Goal: Task Accomplishment & Management: Complete application form

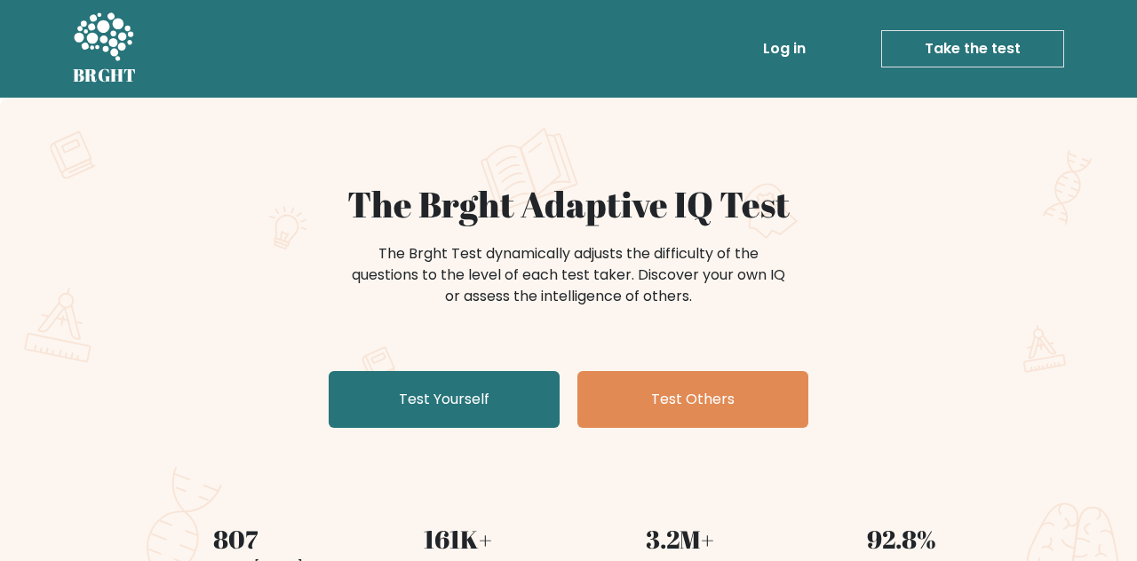
click at [459, 393] on link "Test Yourself" at bounding box center [444, 399] width 231 height 57
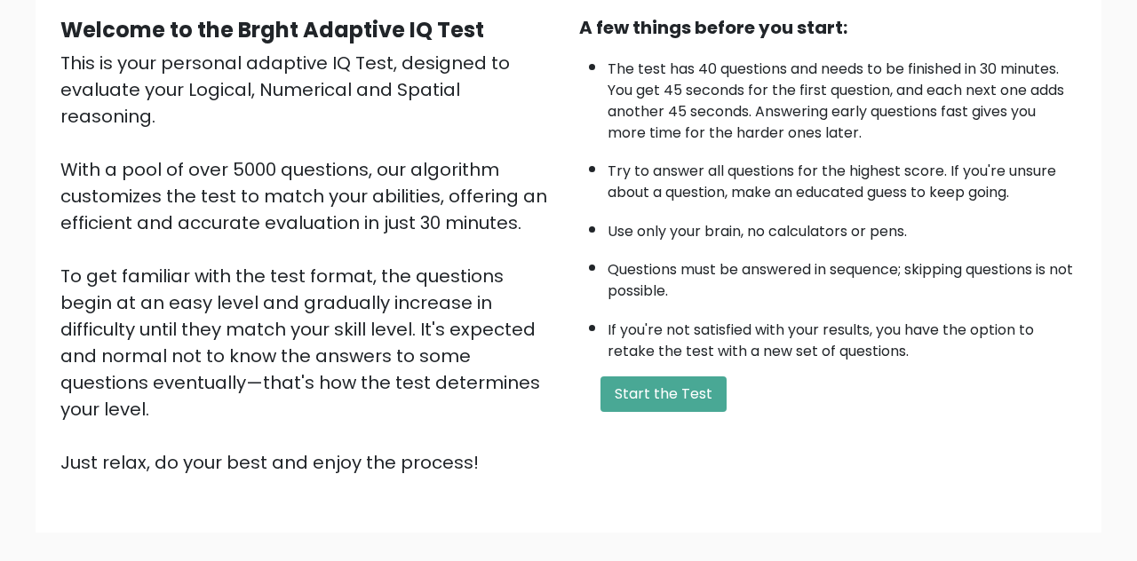
scroll to position [167, 0]
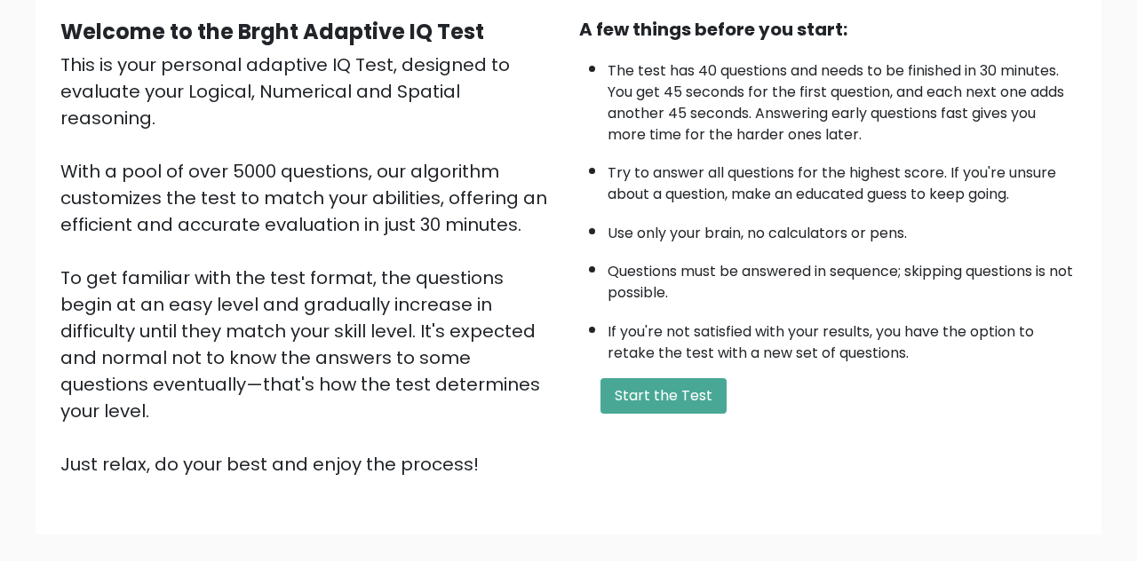
click at [678, 402] on button "Start the Test" at bounding box center [664, 396] width 126 height 36
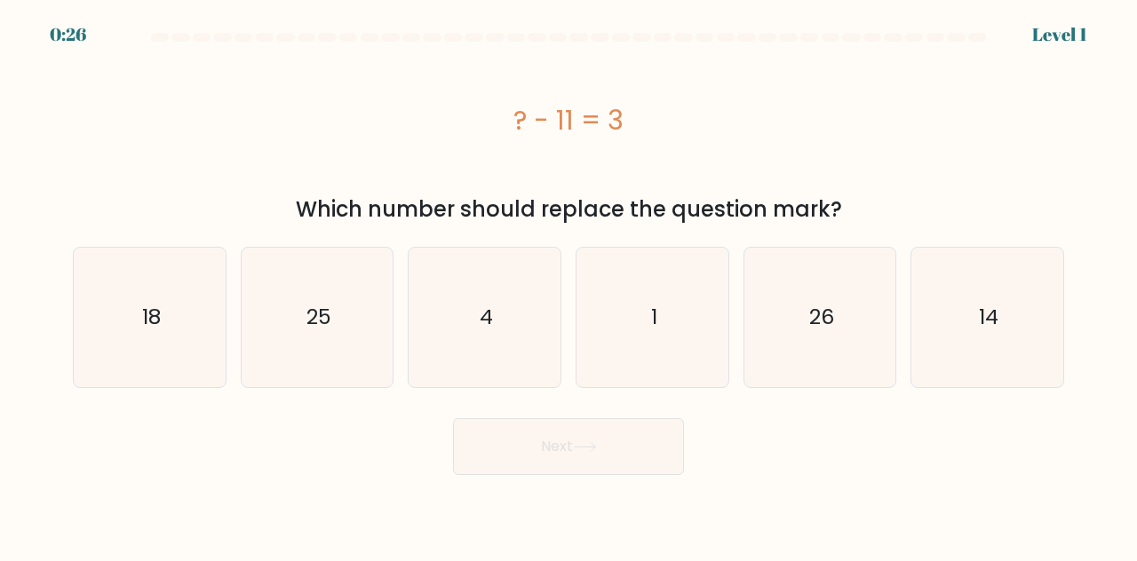
click at [670, 339] on icon "1" at bounding box center [652, 317] width 139 height 139
click at [569, 285] on input "d. 1" at bounding box center [569, 283] width 1 height 4
radio input "true"
click at [645, 458] on button "Next" at bounding box center [568, 446] width 231 height 57
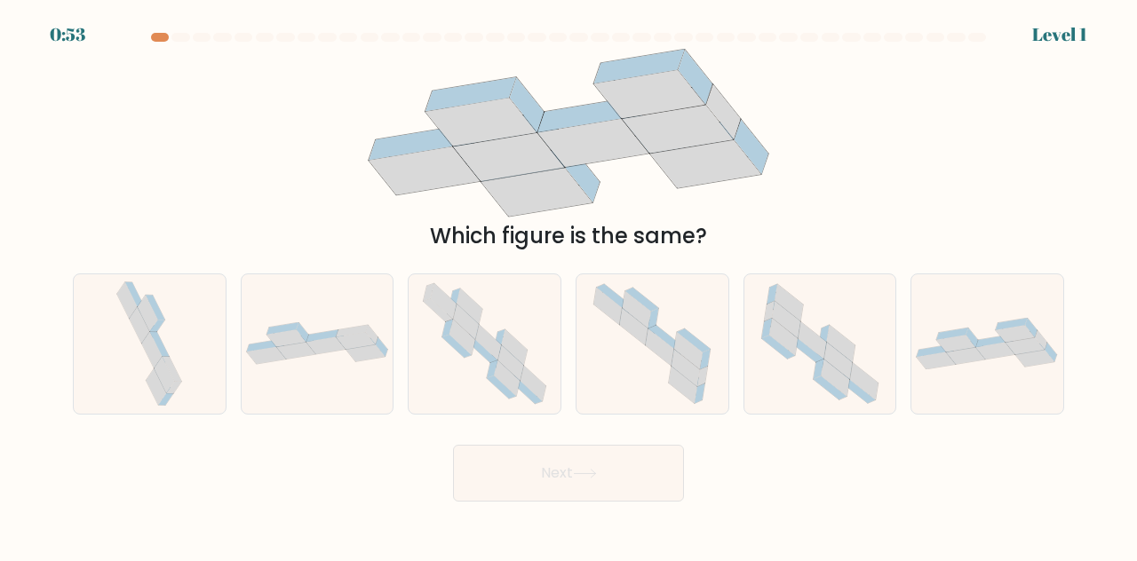
click at [975, 329] on div at bounding box center [988, 344] width 154 height 141
click at [569, 285] on input "f." at bounding box center [569, 283] width 1 height 4
radio input "true"
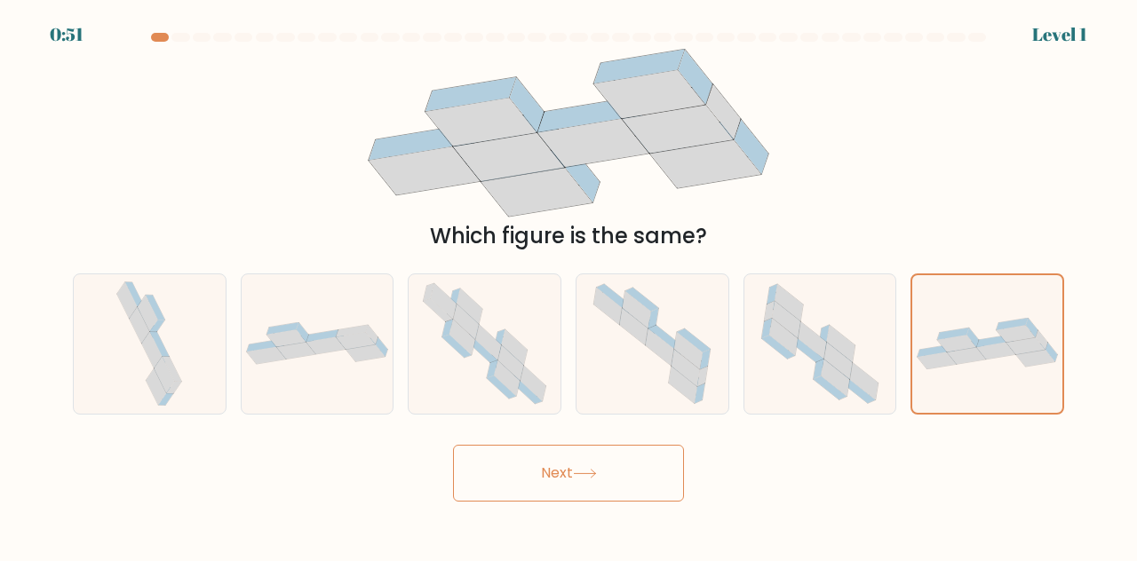
click at [522, 481] on button "Next" at bounding box center [568, 473] width 231 height 57
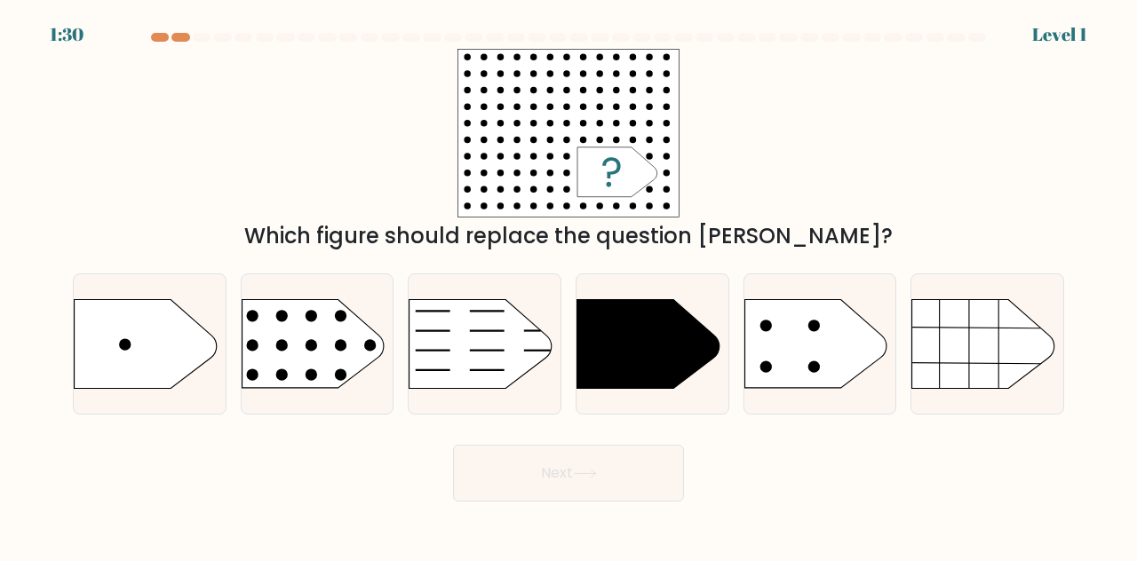
click at [334, 398] on rect at bounding box center [225, 274] width 394 height 300
click at [569, 285] on input "b." at bounding box center [569, 283] width 1 height 4
radio input "true"
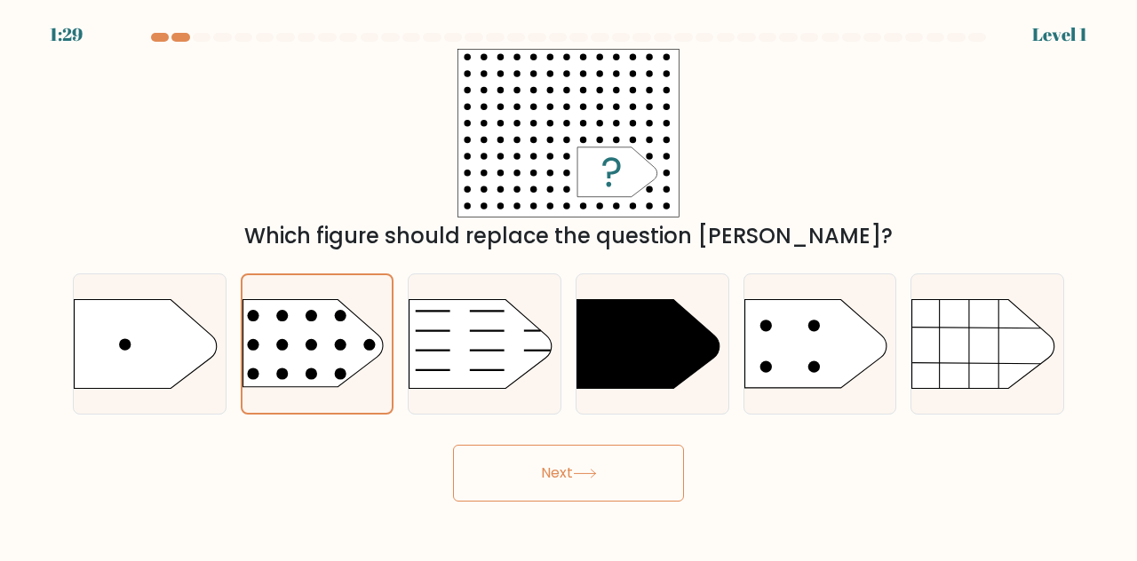
click at [328, 359] on rect at bounding box center [227, 275] width 390 height 297
click at [569, 285] on input "b." at bounding box center [569, 283] width 1 height 4
click at [516, 502] on button "Next" at bounding box center [568, 473] width 231 height 57
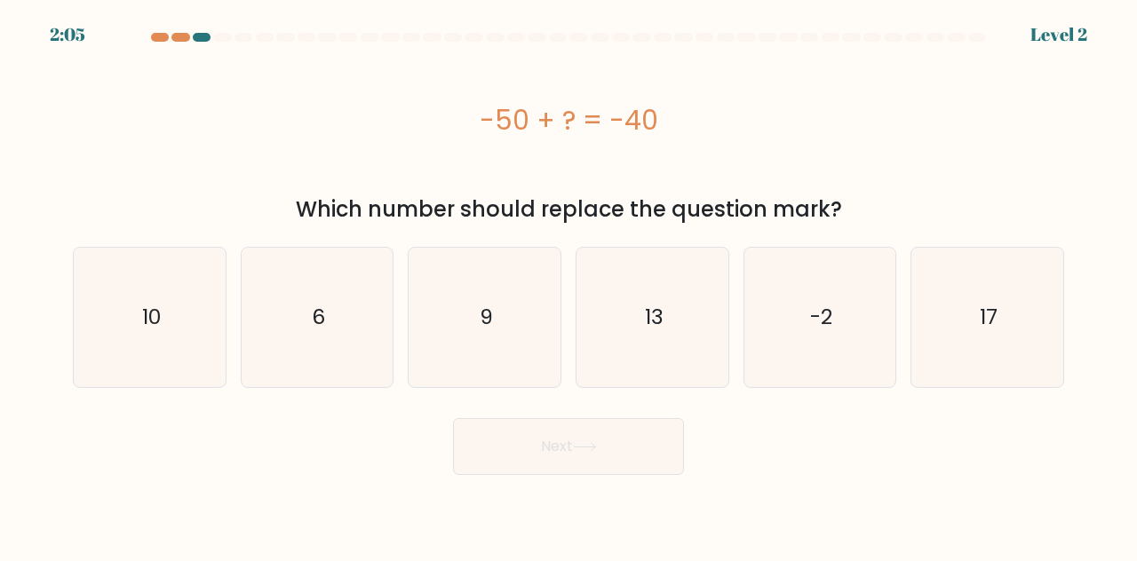
click at [162, 343] on icon "10" at bounding box center [149, 317] width 139 height 139
click at [569, 285] on input "a. 10" at bounding box center [569, 283] width 1 height 4
radio input "true"
click at [629, 435] on button "Next" at bounding box center [568, 446] width 231 height 57
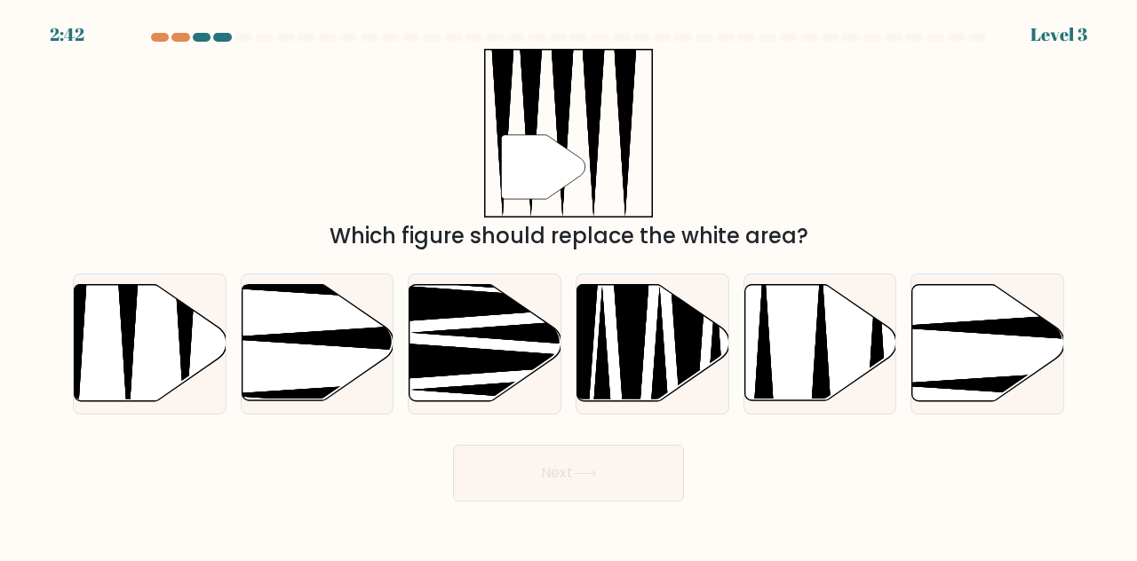
click at [155, 373] on icon at bounding box center [151, 343] width 152 height 116
click at [569, 285] on input "a." at bounding box center [569, 283] width 1 height 4
radio input "true"
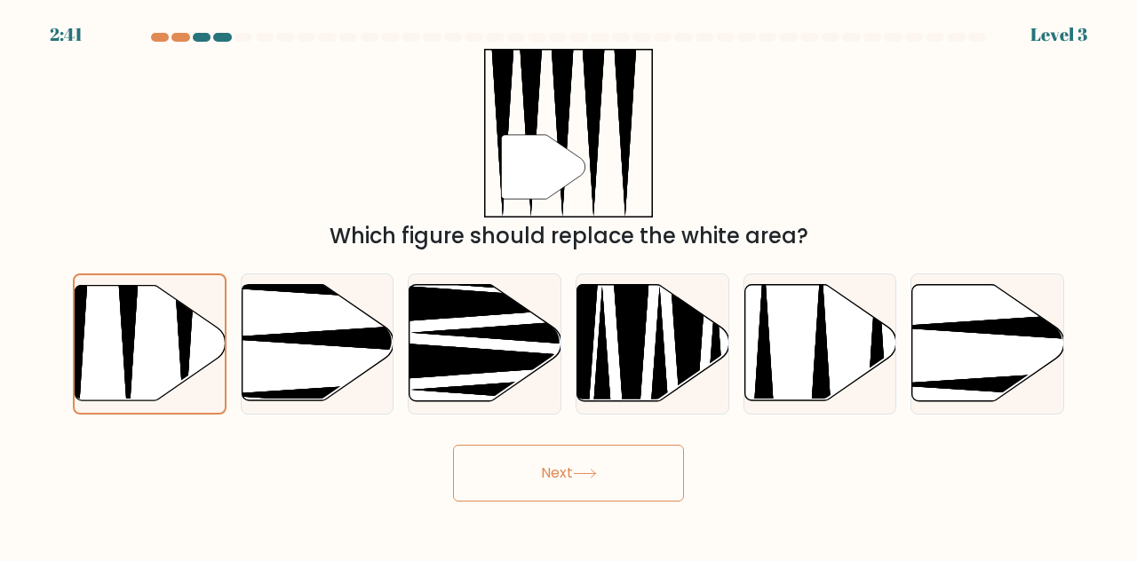
click at [627, 502] on button "Next" at bounding box center [568, 473] width 231 height 57
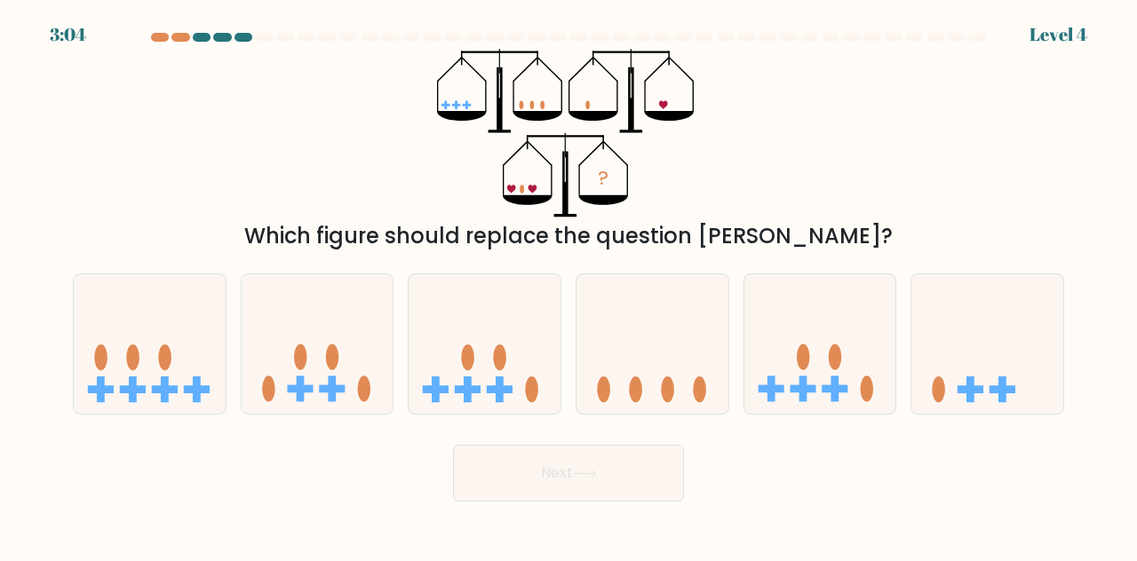
scroll to position [5, 0]
click at [467, 402] on rect at bounding box center [468, 390] width 8 height 26
click at [569, 285] on input "c." at bounding box center [569, 283] width 1 height 4
radio input "true"
click at [597, 479] on icon at bounding box center [585, 474] width 24 height 10
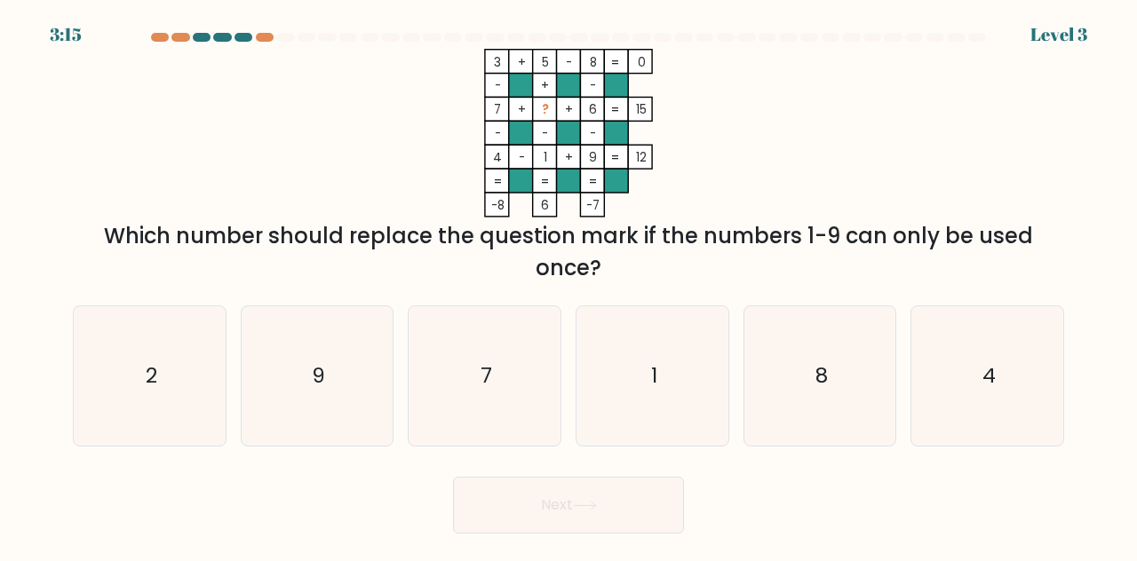
click at [110, 534] on div "Next" at bounding box center [568, 501] width 1013 height 66
click at [135, 399] on icon "2" at bounding box center [149, 375] width 139 height 139
click at [569, 285] on input "a. 2" at bounding box center [569, 283] width 1 height 4
radio input "true"
click at [558, 532] on button "Next" at bounding box center [568, 505] width 231 height 57
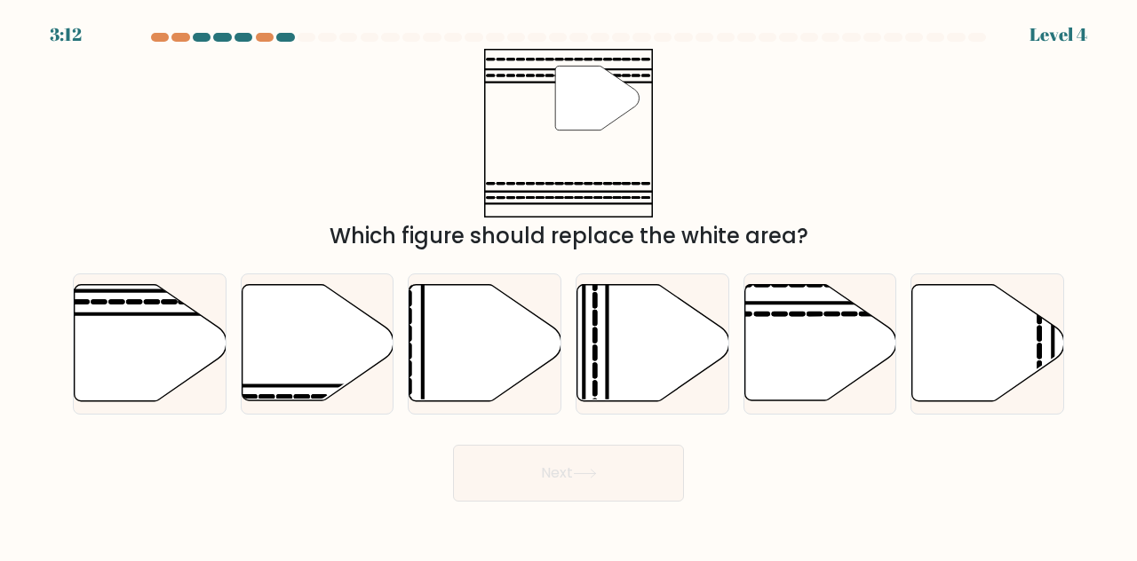
click at [613, 529] on body "3:12 Level 4" at bounding box center [568, 280] width 1137 height 561
click at [115, 359] on icon at bounding box center [151, 343] width 152 height 116
click at [569, 285] on input "a." at bounding box center [569, 283] width 1 height 4
radio input "true"
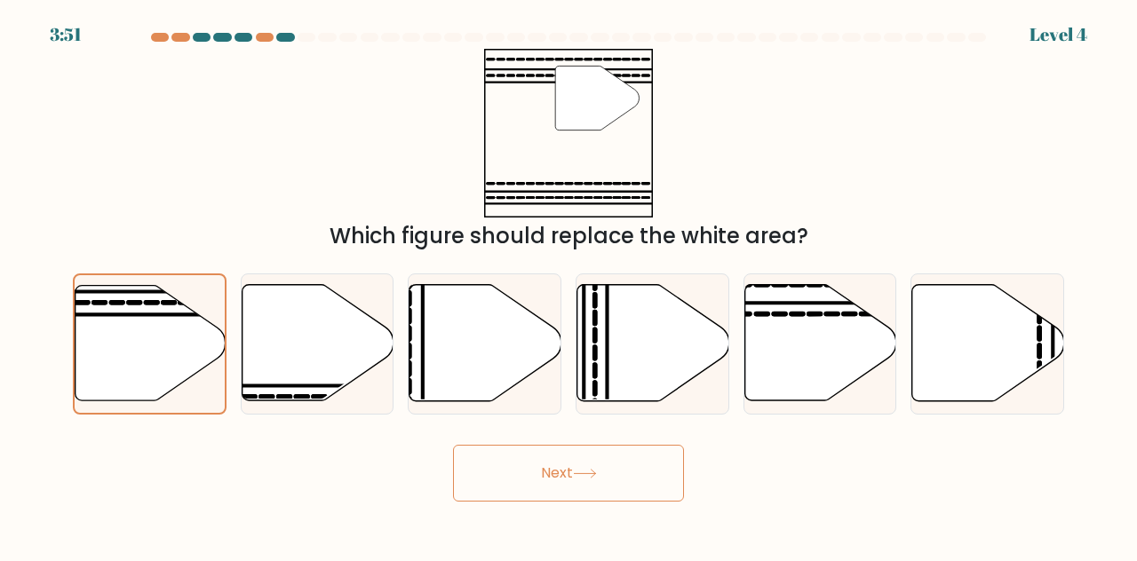
click at [618, 496] on button "Next" at bounding box center [568, 473] width 231 height 57
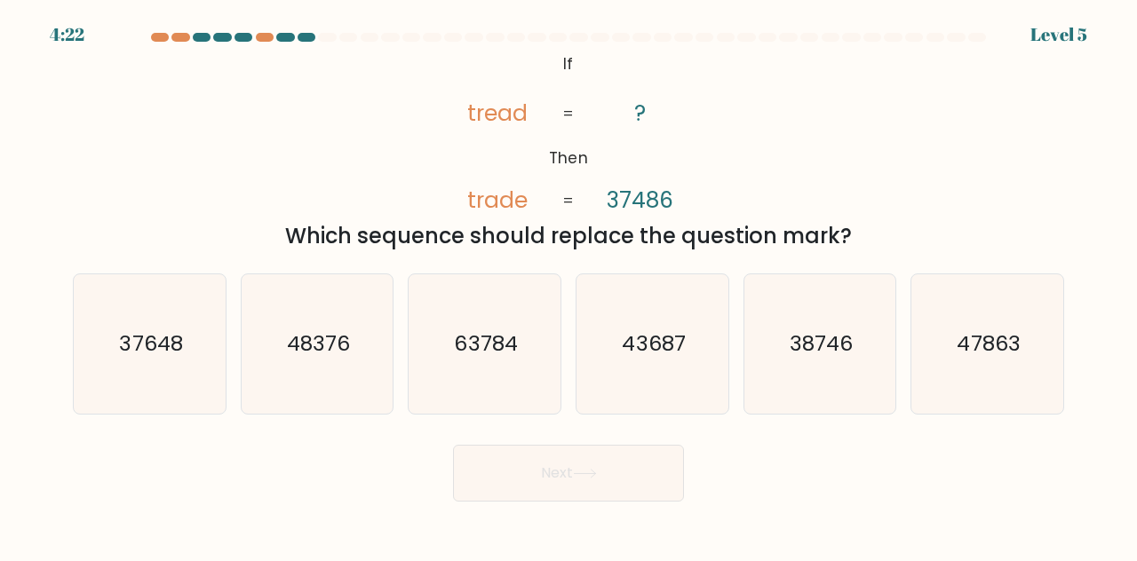
click at [892, 377] on div "38746" at bounding box center [821, 344] width 154 height 141
click at [569, 285] on input "e. 38746" at bounding box center [569, 283] width 1 height 4
radio input "true"
click at [607, 483] on button "Next" at bounding box center [568, 473] width 231 height 57
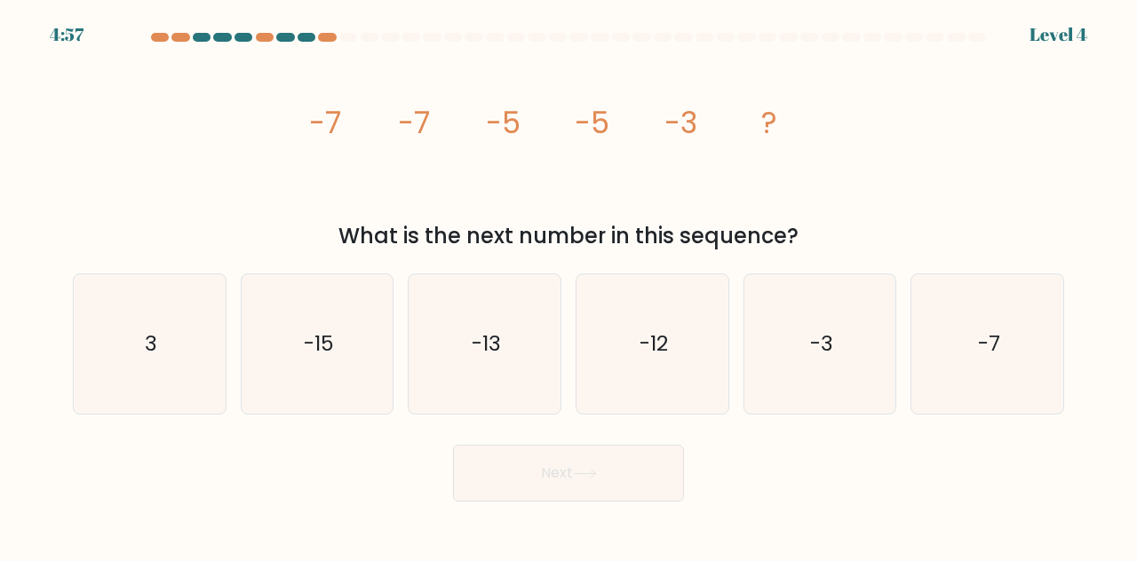
click at [114, 365] on icon "3" at bounding box center [149, 343] width 139 height 139
click at [569, 285] on input "a. 3" at bounding box center [569, 283] width 1 height 4
radio input "true"
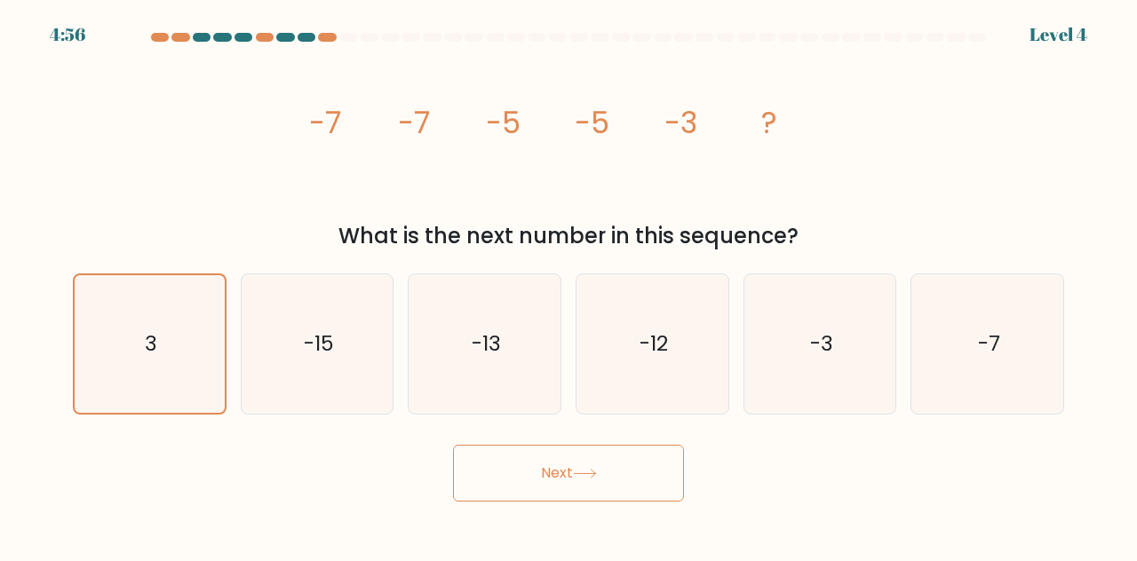
click at [601, 502] on button "Next" at bounding box center [568, 473] width 231 height 57
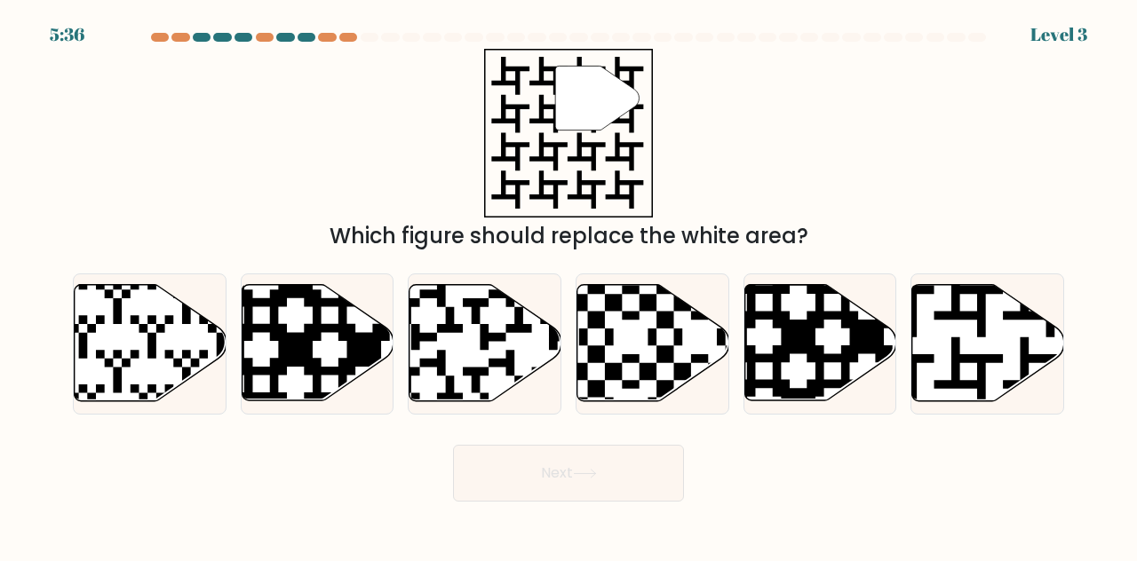
click at [1000, 354] on icon at bounding box center [988, 343] width 152 height 116
click at [569, 285] on input "f." at bounding box center [569, 283] width 1 height 4
radio input "true"
click at [624, 502] on button "Next" at bounding box center [568, 473] width 231 height 57
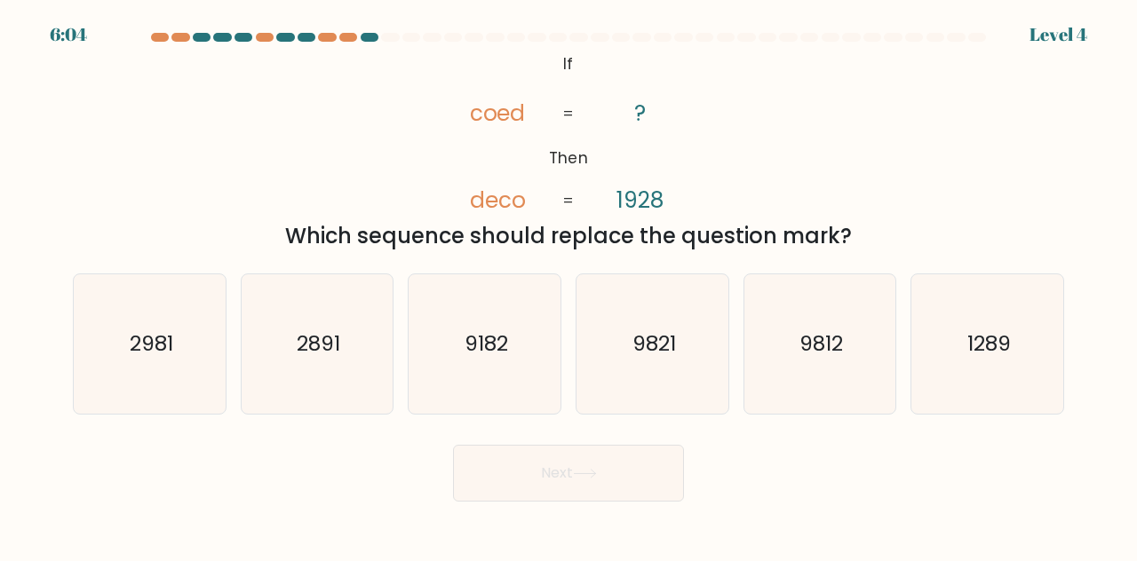
click at [338, 358] on text "2891" at bounding box center [319, 343] width 44 height 29
click at [569, 285] on input "b. 2891" at bounding box center [569, 283] width 1 height 4
radio input "true"
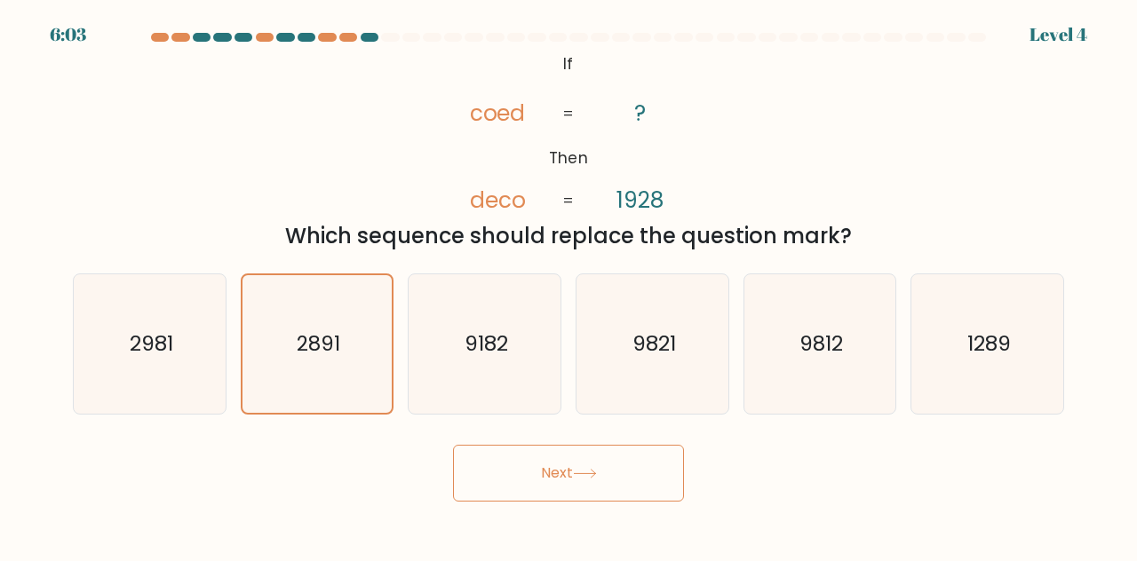
click at [587, 500] on button "Next" at bounding box center [568, 473] width 231 height 57
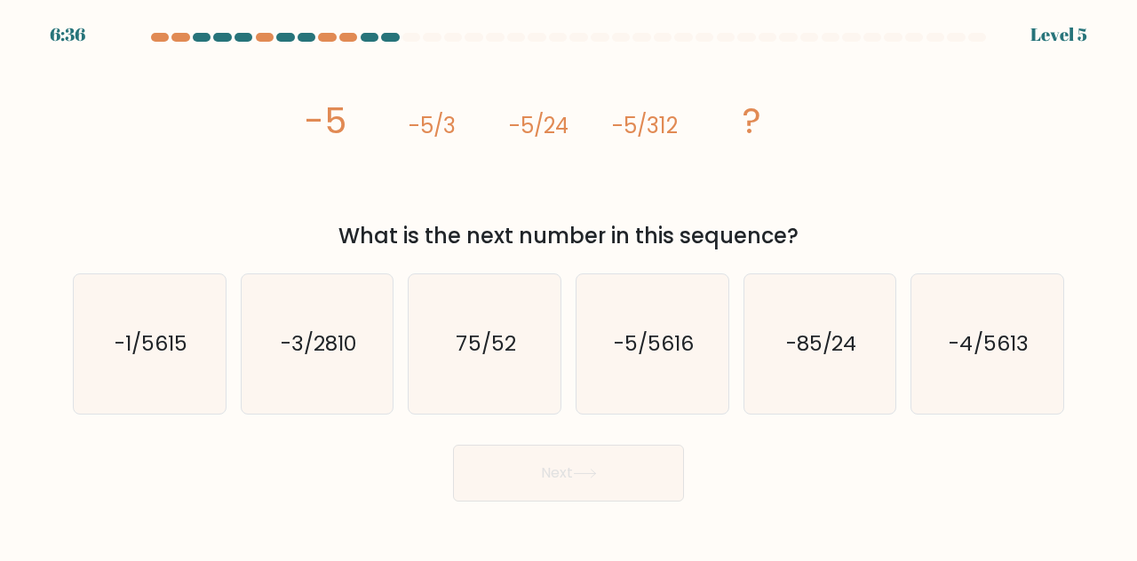
click at [1007, 380] on icon "-4/5613" at bounding box center [987, 343] width 139 height 139
click at [569, 285] on input "f. -4/5613" at bounding box center [569, 283] width 1 height 4
radio input "true"
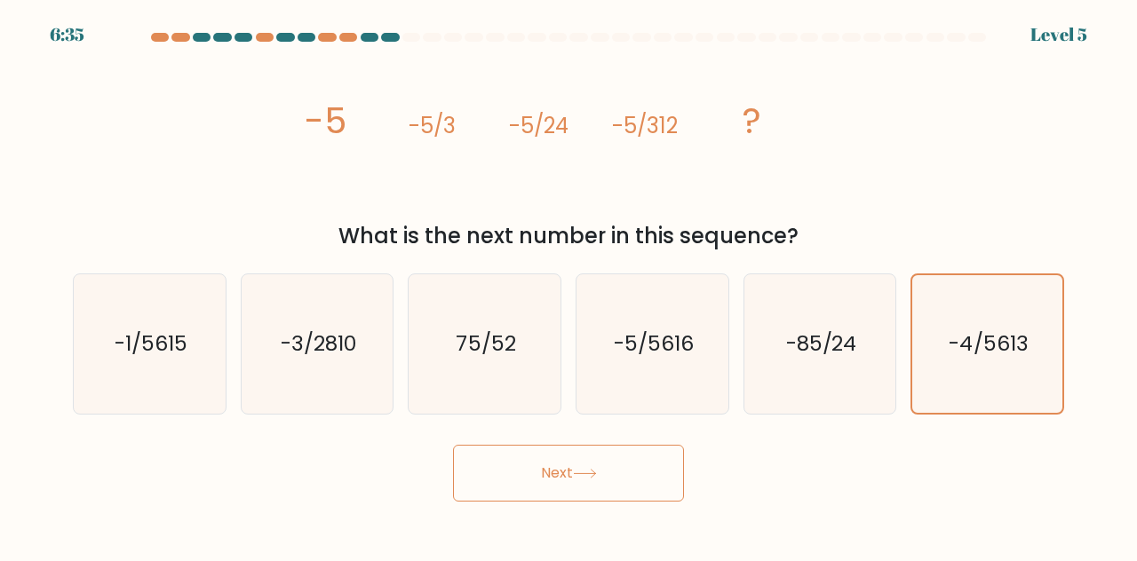
click at [632, 502] on button "Next" at bounding box center [568, 473] width 231 height 57
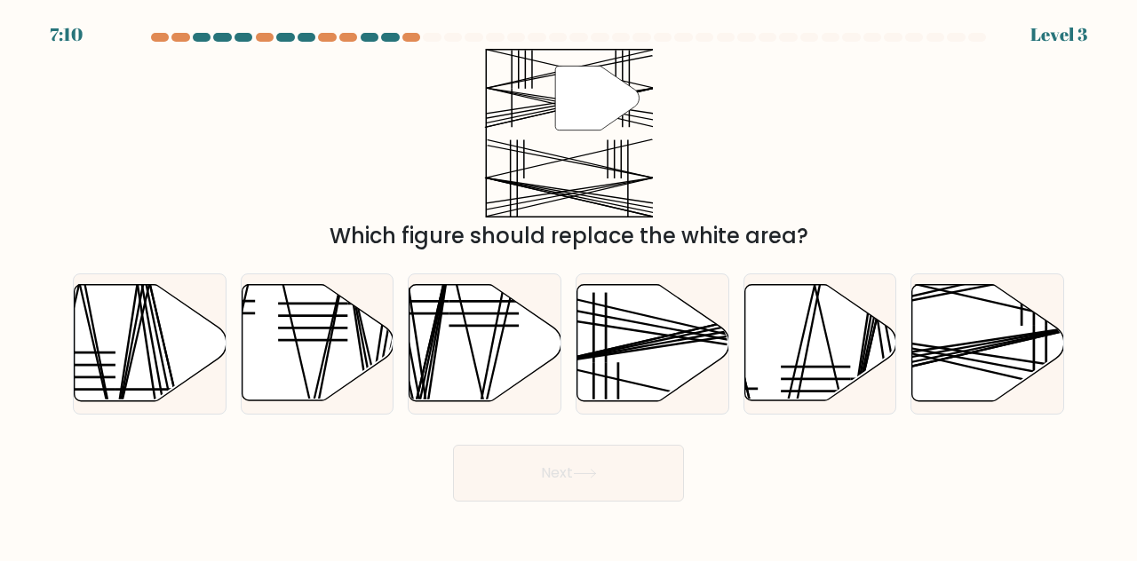
click at [1016, 363] on icon at bounding box center [988, 343] width 152 height 116
click at [569, 285] on input "f." at bounding box center [569, 283] width 1 height 4
radio input "true"
click at [624, 502] on button "Next" at bounding box center [568, 473] width 231 height 57
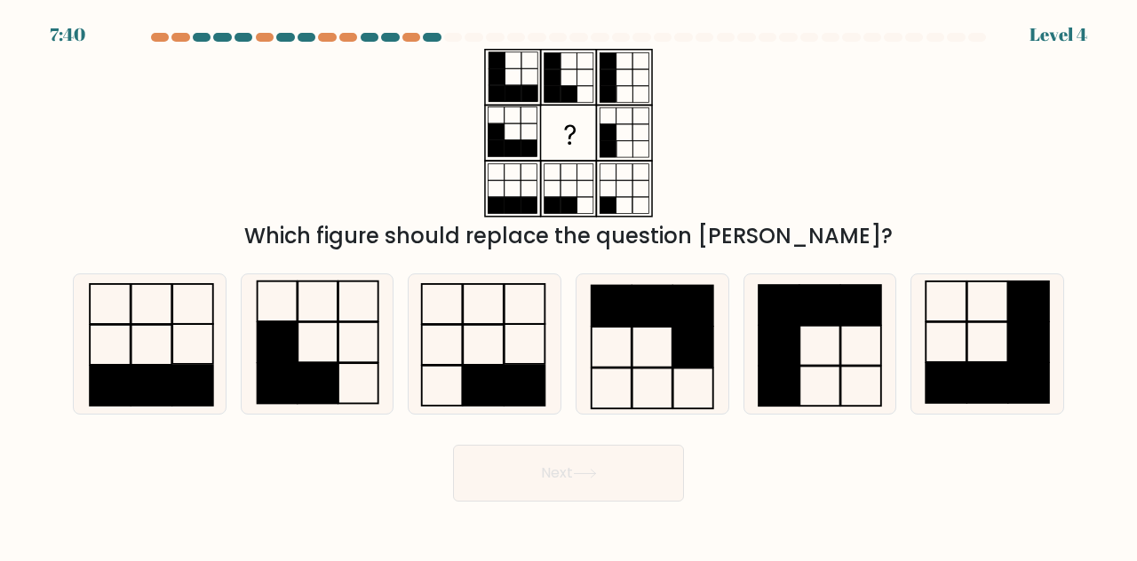
click at [647, 390] on icon at bounding box center [652, 343] width 139 height 139
click at [569, 285] on input "d." at bounding box center [569, 283] width 1 height 4
radio input "true"
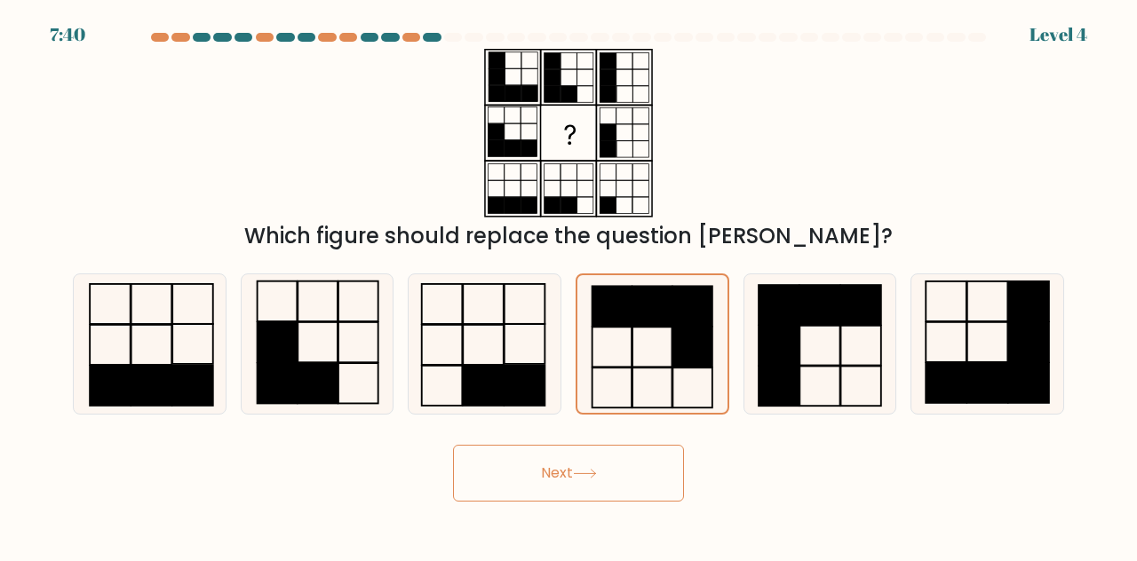
click at [622, 482] on button "Next" at bounding box center [568, 473] width 231 height 57
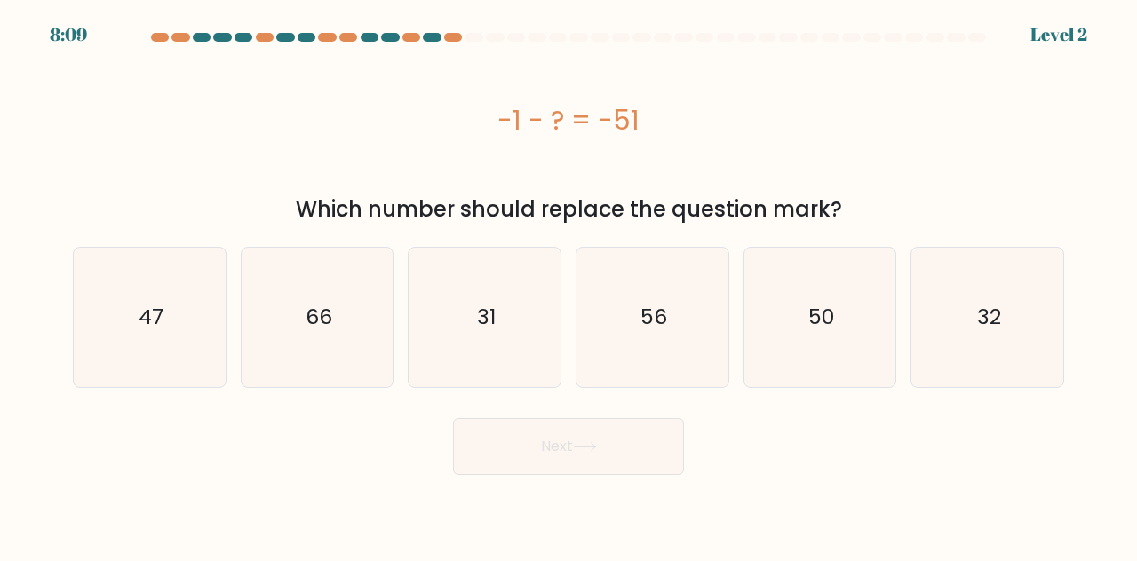
click at [190, 339] on icon "47" at bounding box center [149, 317] width 139 height 139
click at [569, 285] on input "a. 47" at bounding box center [569, 283] width 1 height 4
radio input "true"
click at [592, 450] on button "Next" at bounding box center [568, 446] width 231 height 57
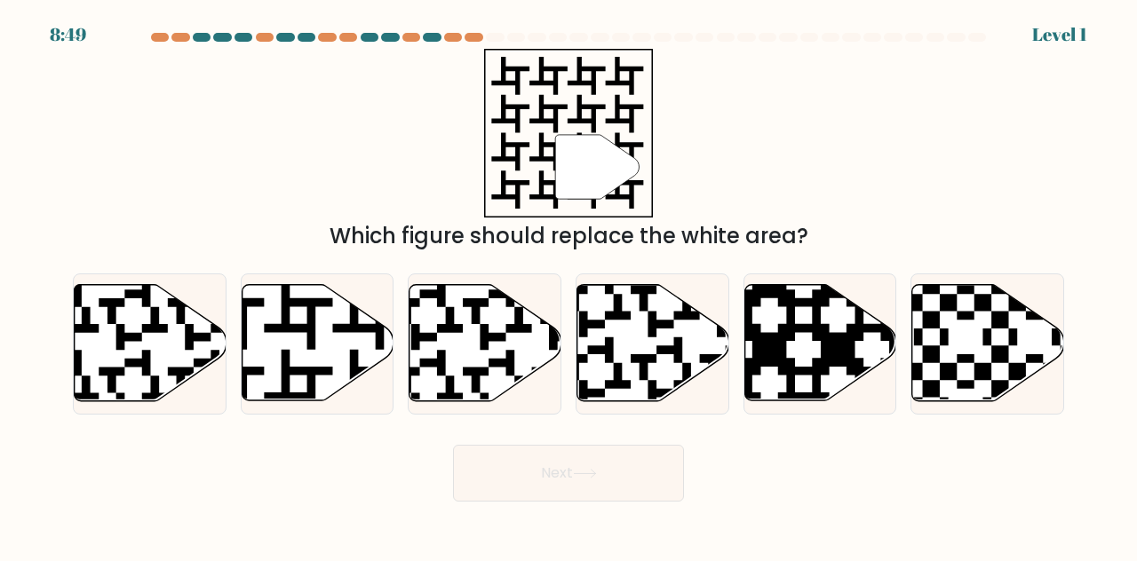
scroll to position [0, 0]
click at [295, 395] on icon at bounding box center [263, 281] width 275 height 275
click at [569, 285] on input "b." at bounding box center [569, 283] width 1 height 4
radio input "true"
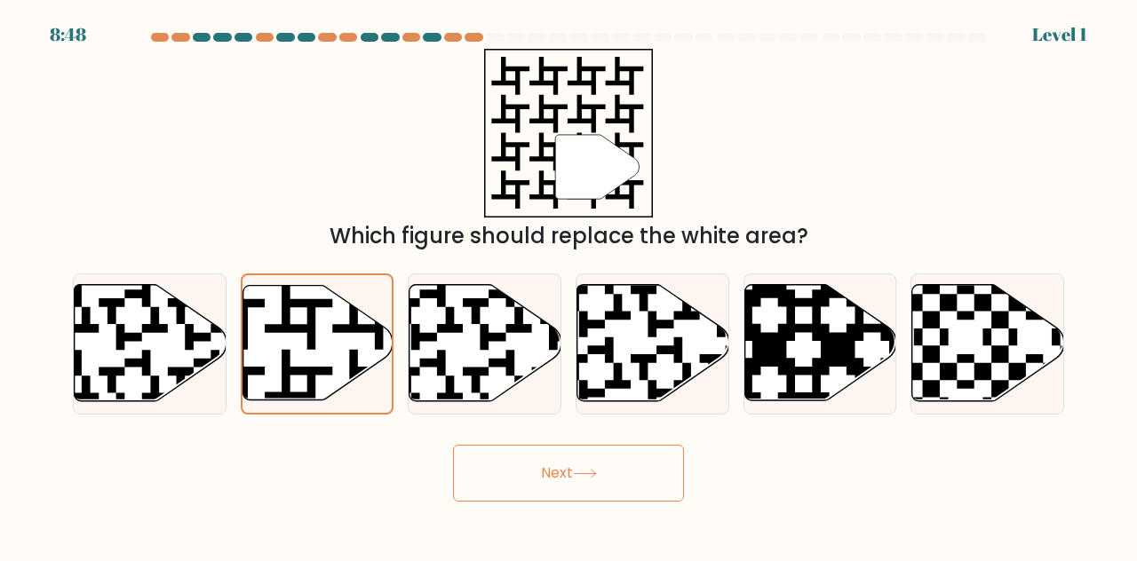
click at [639, 502] on button "Next" at bounding box center [568, 473] width 231 height 57
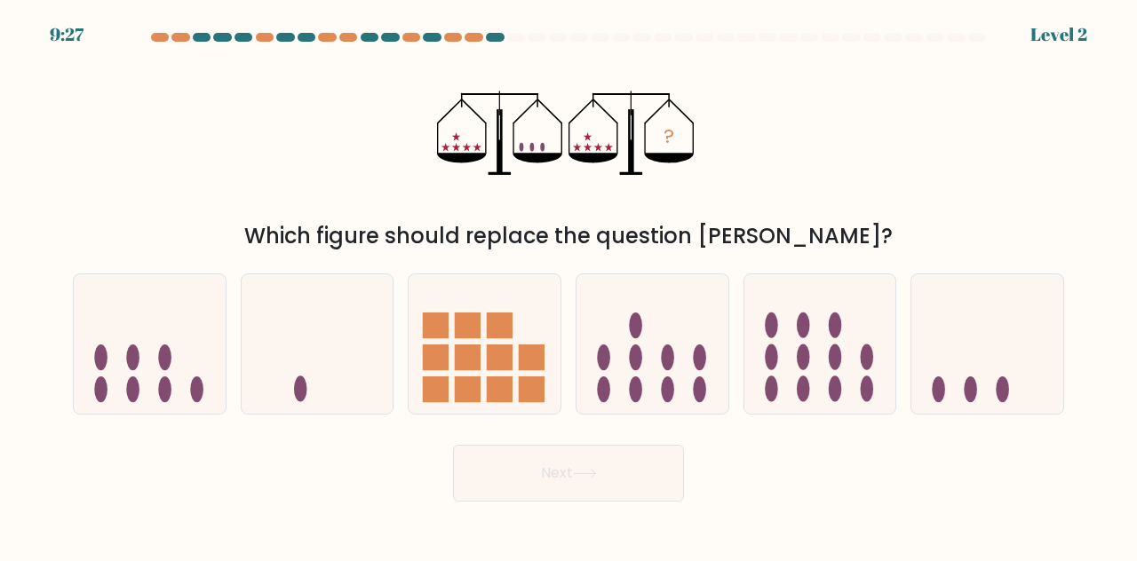
click at [471, 370] on icon at bounding box center [485, 343] width 152 height 125
click at [569, 285] on input "c." at bounding box center [569, 283] width 1 height 4
radio input "true"
click at [649, 500] on button "Next" at bounding box center [568, 473] width 231 height 57
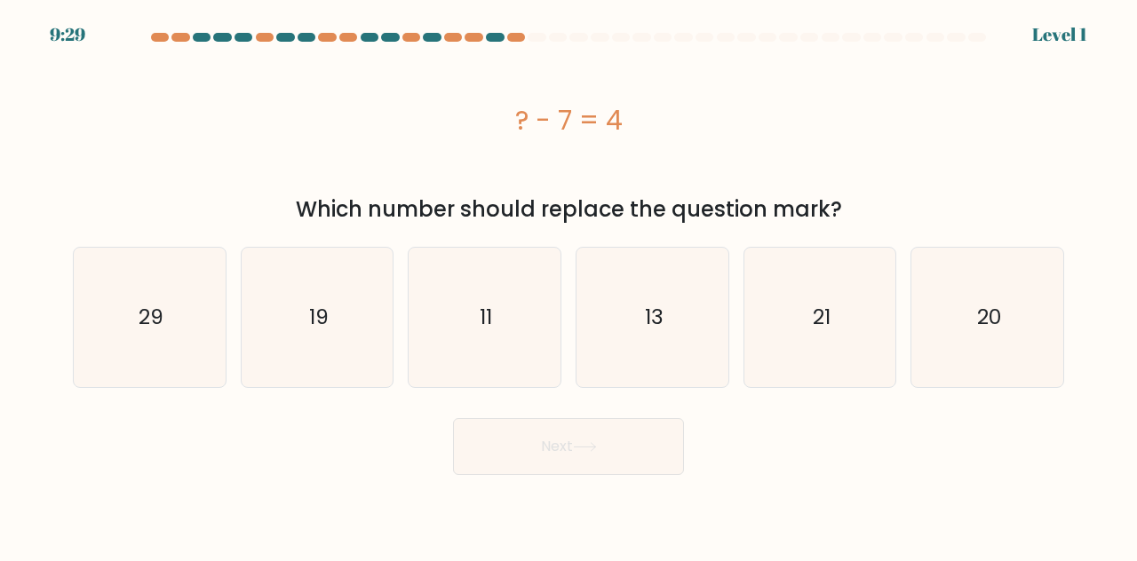
click at [469, 320] on icon "11" at bounding box center [484, 317] width 139 height 139
click at [569, 285] on input "c. 11" at bounding box center [569, 283] width 1 height 4
radio input "true"
click at [607, 469] on button "Next" at bounding box center [568, 446] width 231 height 57
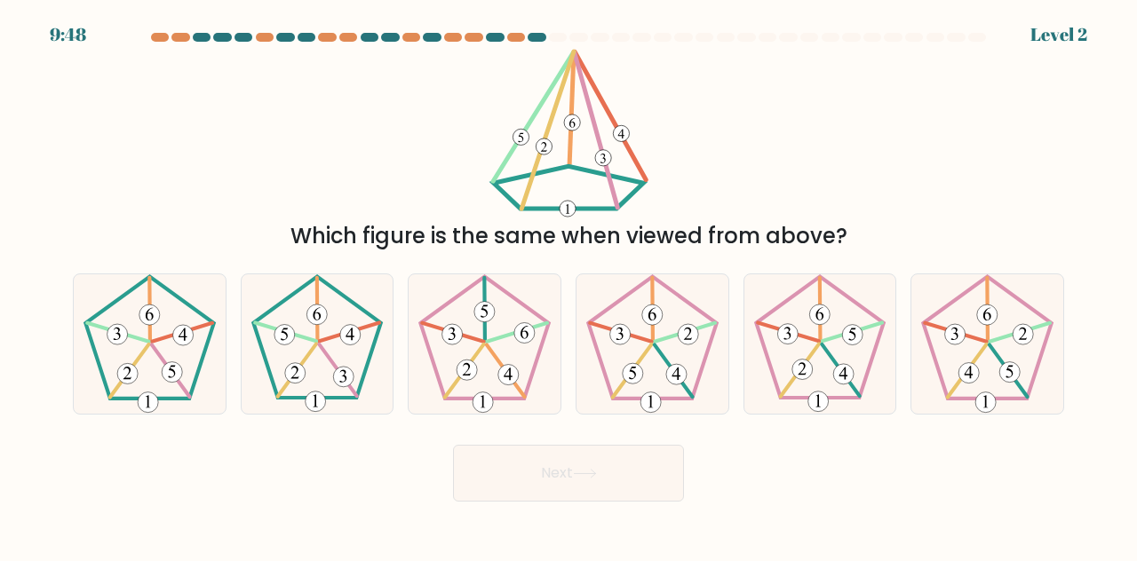
click at [686, 345] on 512 at bounding box center [688, 334] width 20 height 20
click at [569, 285] on input "d." at bounding box center [569, 283] width 1 height 4
radio input "true"
click at [640, 499] on button "Next" at bounding box center [568, 473] width 231 height 57
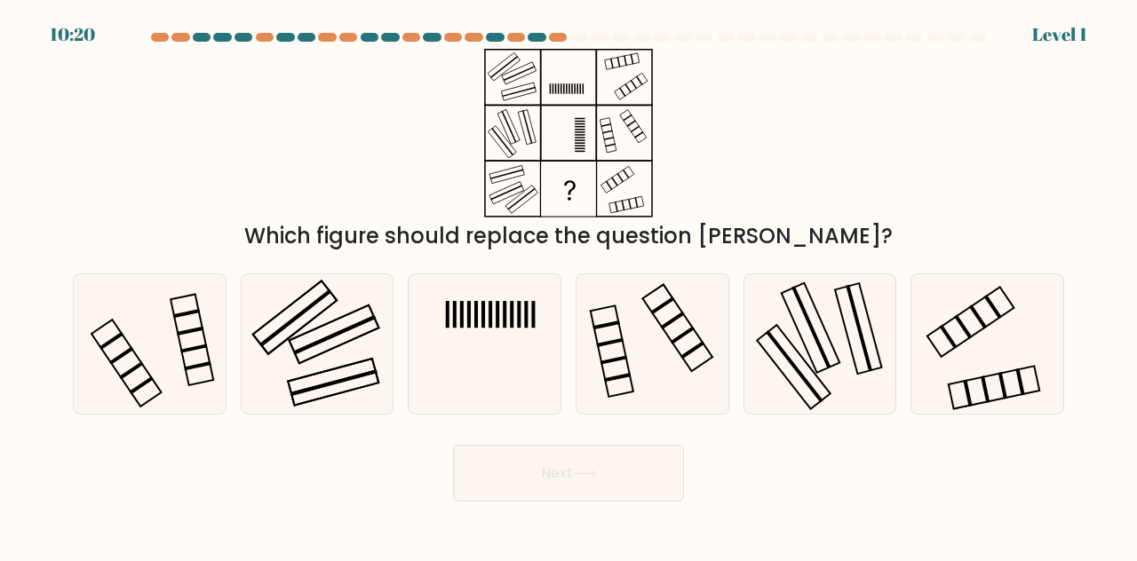
click at [434, 396] on icon at bounding box center [484, 343] width 139 height 139
click at [569, 285] on input "c." at bounding box center [569, 283] width 1 height 4
radio input "true"
click at [646, 502] on button "Next" at bounding box center [568, 473] width 231 height 57
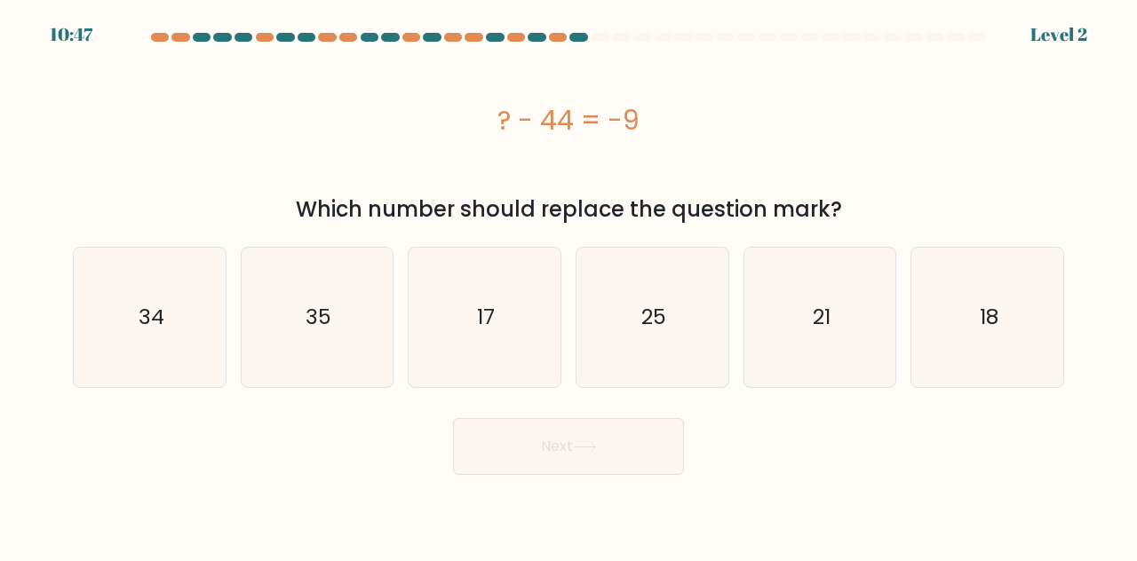
click at [326, 324] on text "35" at bounding box center [319, 317] width 26 height 29
click at [569, 285] on input "b. 35" at bounding box center [569, 283] width 1 height 4
radio input "true"
click at [590, 456] on button "Next" at bounding box center [568, 446] width 231 height 57
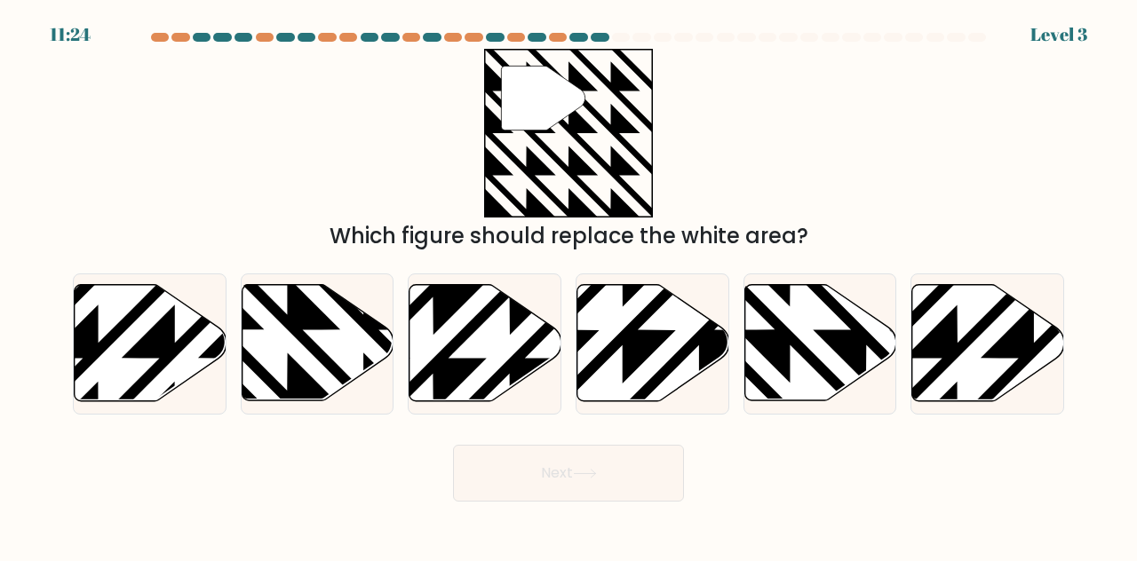
click at [296, 350] on icon at bounding box center [364, 407] width 306 height 306
click at [569, 285] on input "b." at bounding box center [569, 283] width 1 height 4
radio input "true"
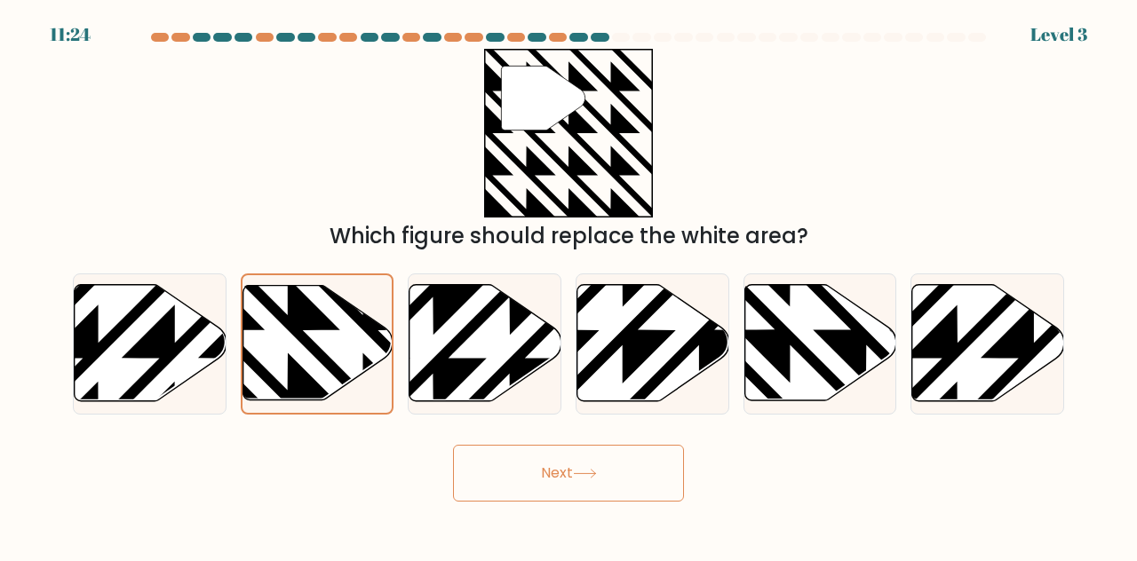
click at [569, 502] on button "Next" at bounding box center [568, 473] width 231 height 57
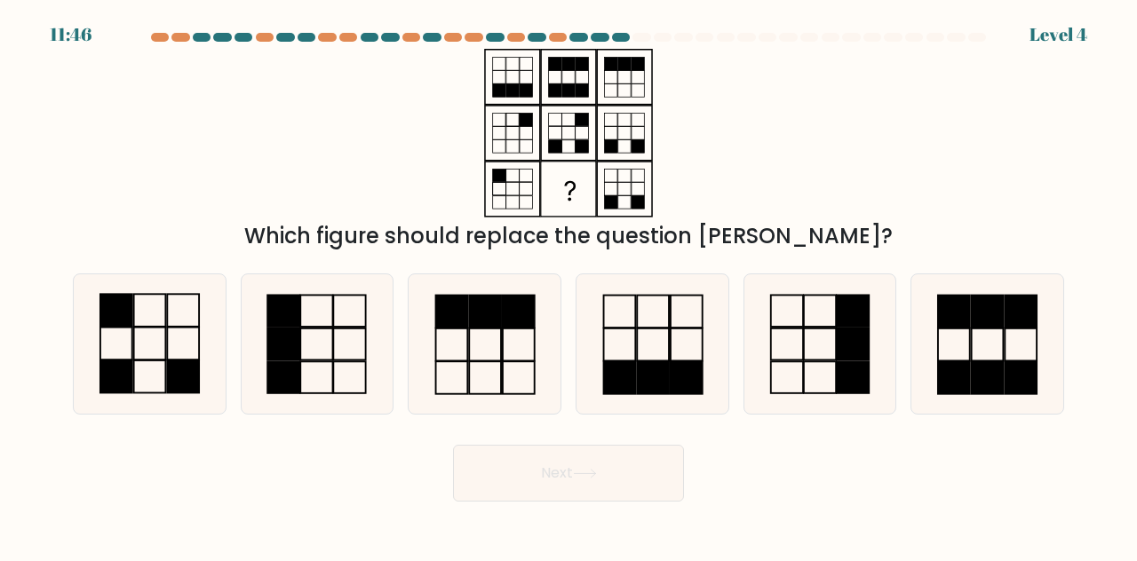
click at [818, 358] on icon at bounding box center [820, 343] width 139 height 139
click at [569, 285] on input "e." at bounding box center [569, 283] width 1 height 4
radio input "true"
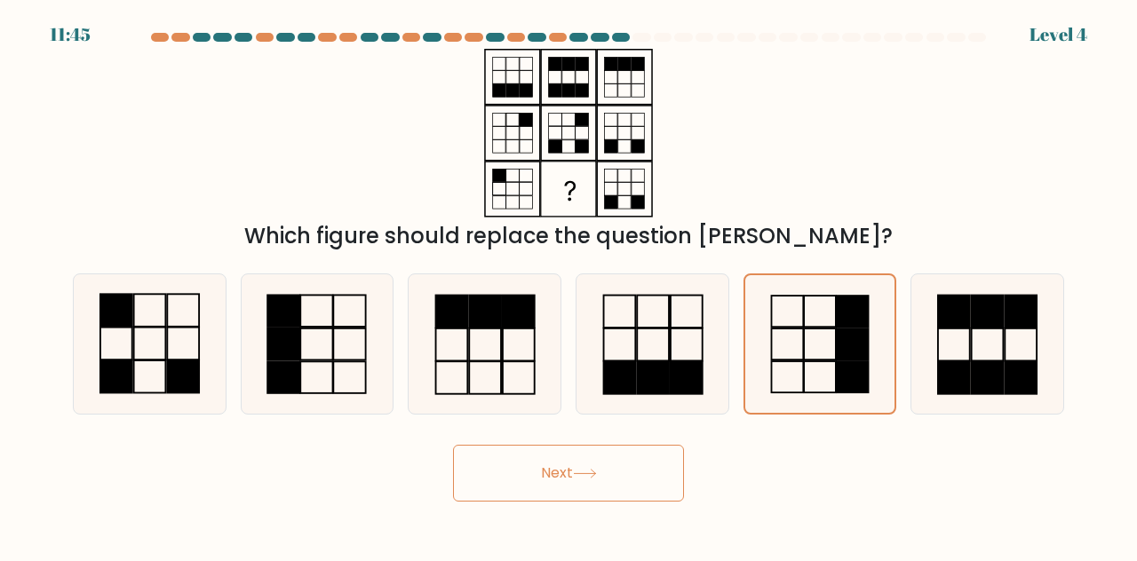
click at [614, 501] on button "Next" at bounding box center [568, 473] width 231 height 57
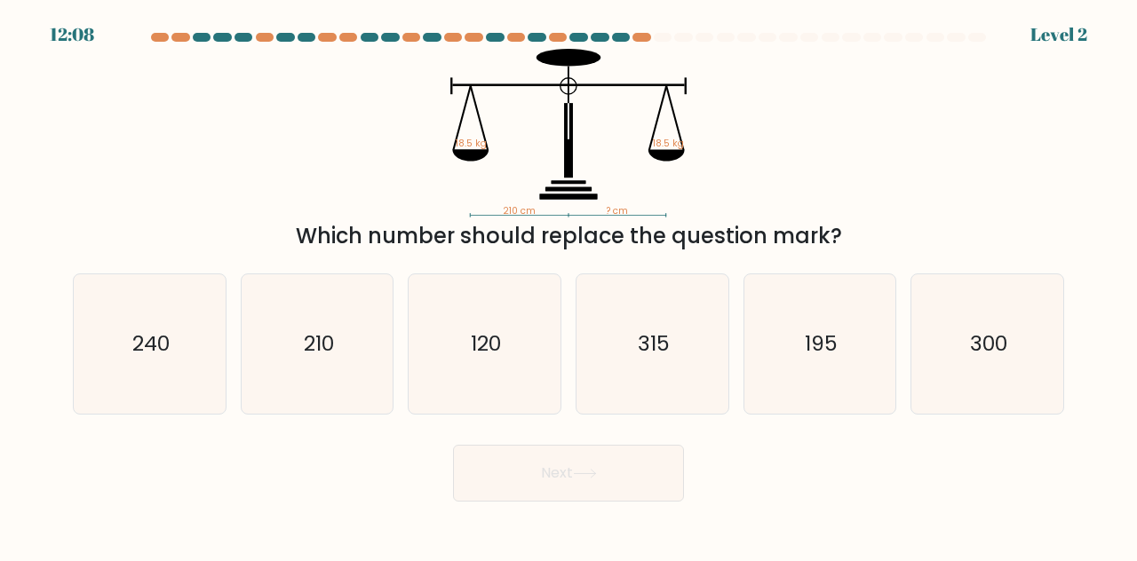
click at [916, 52] on div "210 cm ? cm 18.5 kg 18.5 kg Which number should replace the question mark?" at bounding box center [568, 150] width 1013 height 203
click at [1028, 502] on div "Next" at bounding box center [568, 469] width 1013 height 66
click at [333, 408] on icon "210" at bounding box center [317, 343] width 139 height 139
click at [569, 285] on input "b. 210" at bounding box center [569, 283] width 1 height 4
radio input "true"
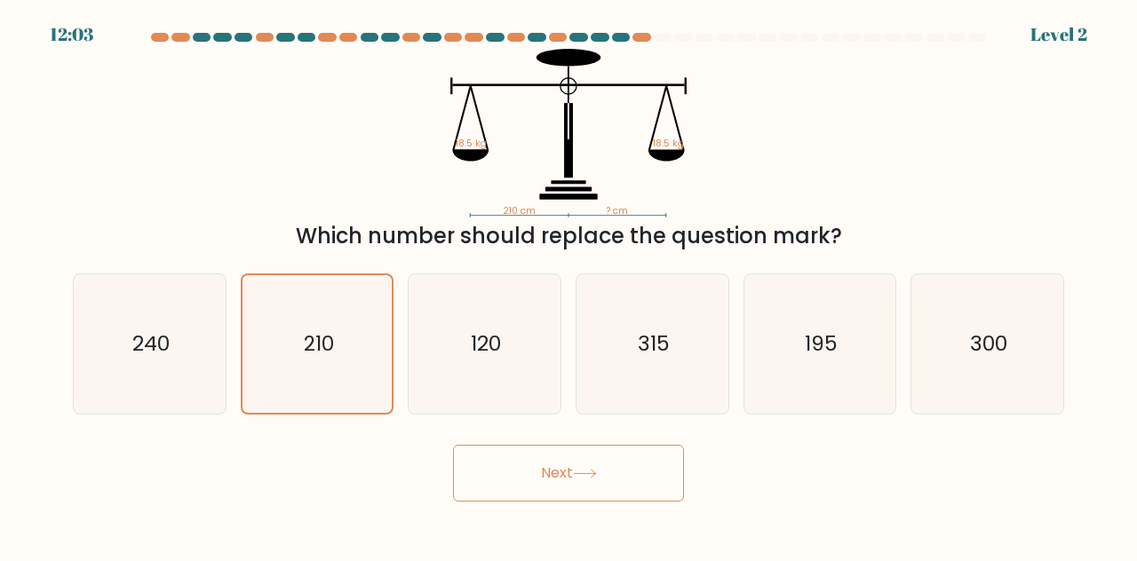
click at [599, 502] on button "Next" at bounding box center [568, 473] width 231 height 57
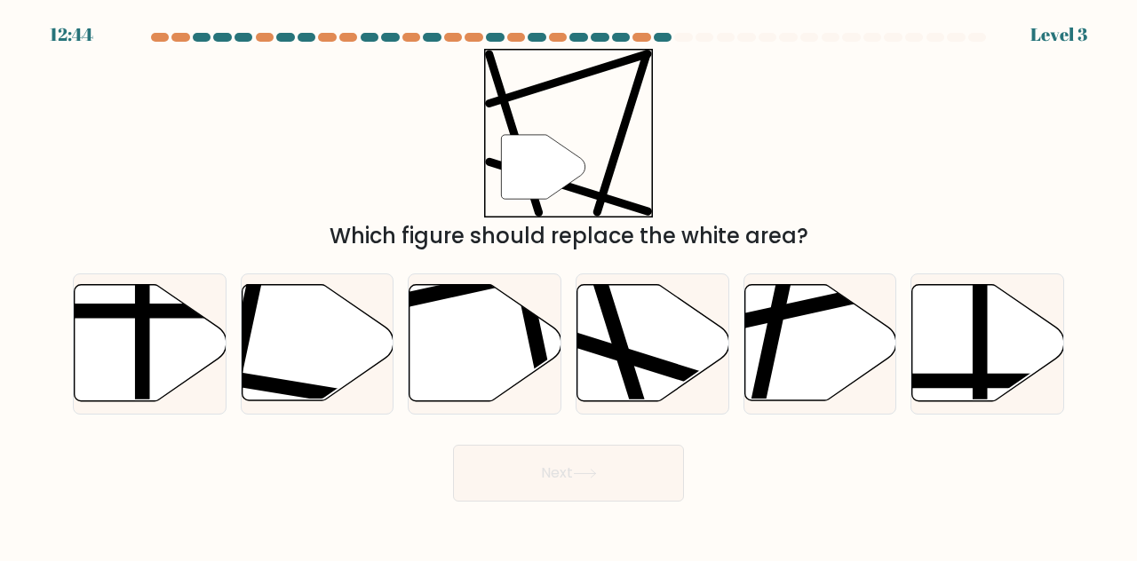
click at [626, 362] on icon at bounding box center [653, 343] width 152 height 116
click at [569, 285] on input "d." at bounding box center [569, 283] width 1 height 4
radio input "true"
click at [601, 500] on button "Next" at bounding box center [568, 473] width 231 height 57
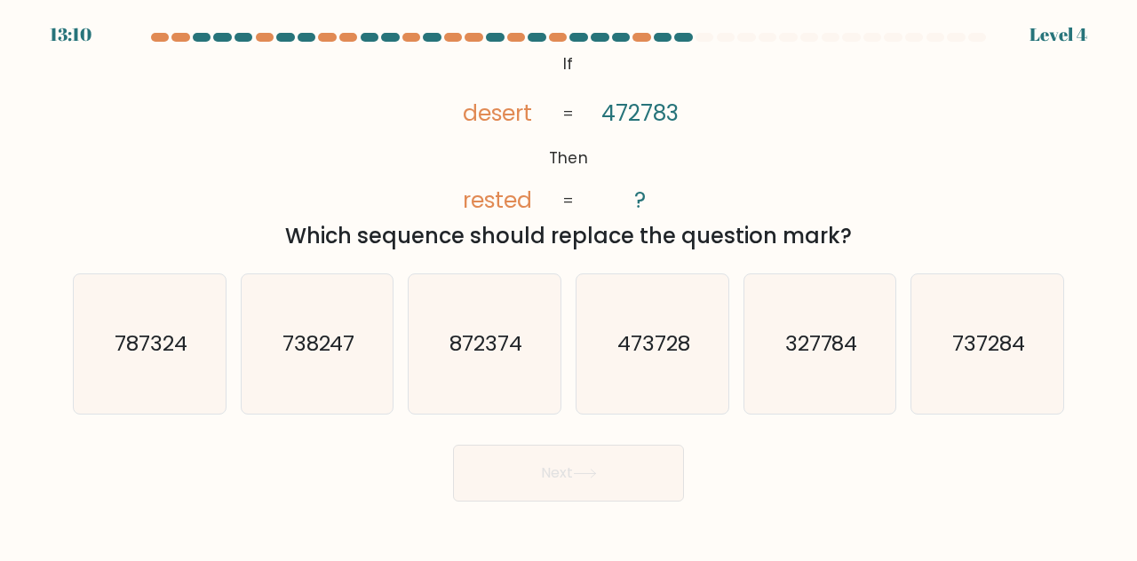
click at [615, 386] on icon "473728" at bounding box center [652, 343] width 139 height 139
click at [569, 285] on input "d. 473728" at bounding box center [569, 283] width 1 height 4
radio input "true"
click at [526, 496] on button "Next" at bounding box center [568, 473] width 231 height 57
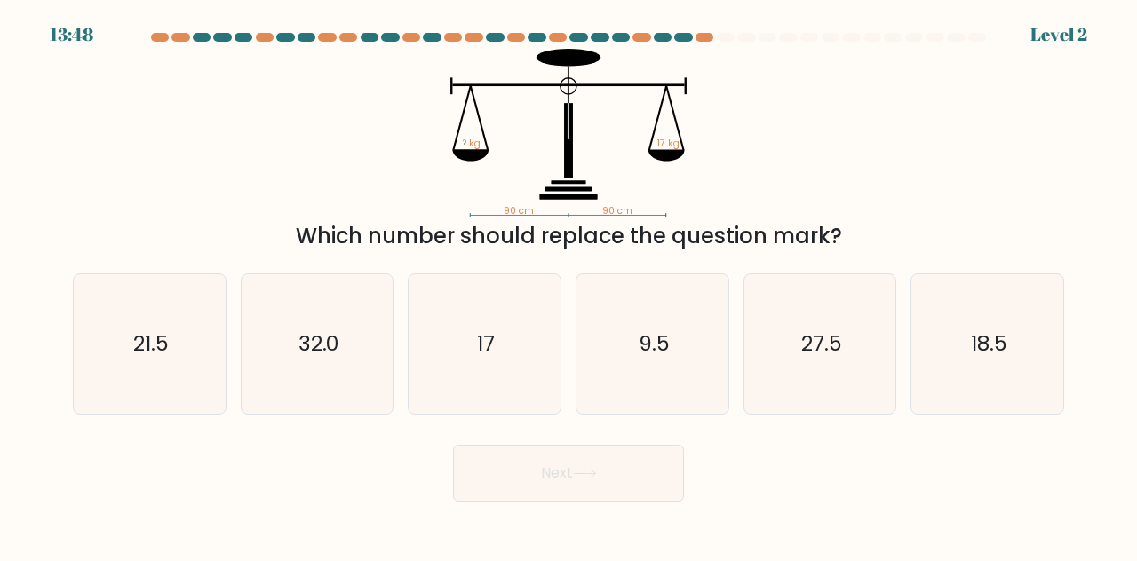
click at [465, 357] on icon "17" at bounding box center [484, 343] width 139 height 139
click at [569, 285] on input "c. 17" at bounding box center [569, 283] width 1 height 4
radio input "true"
click at [521, 496] on button "Next" at bounding box center [568, 473] width 231 height 57
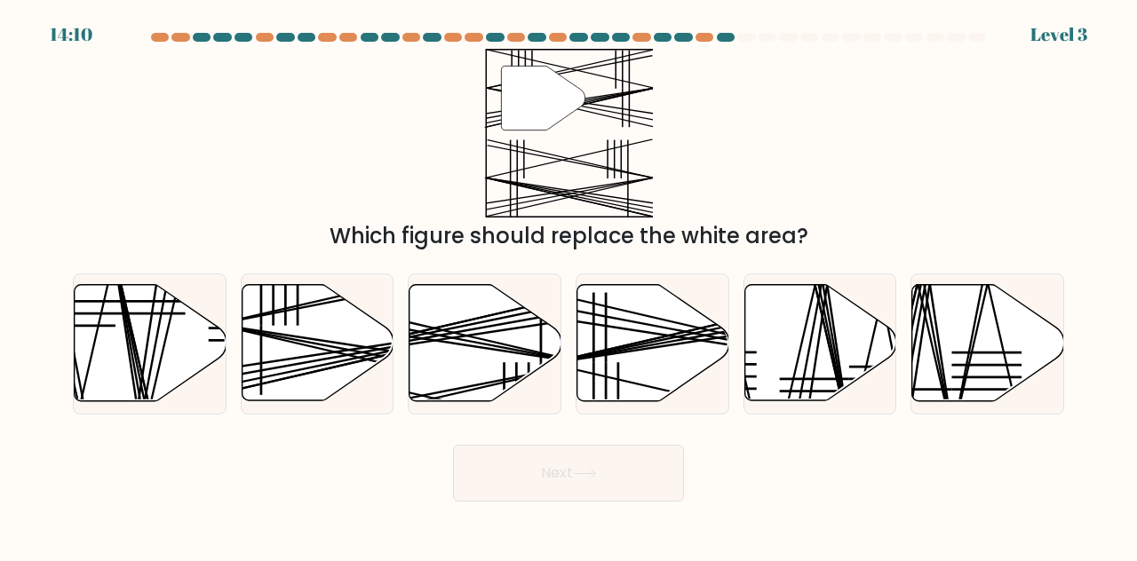
scroll to position [5, 0]
click at [272, 379] on line at bounding box center [366, 352] width 303 height 54
click at [569, 285] on input "b." at bounding box center [569, 283] width 1 height 4
radio input "true"
click at [545, 496] on button "Next" at bounding box center [568, 473] width 231 height 57
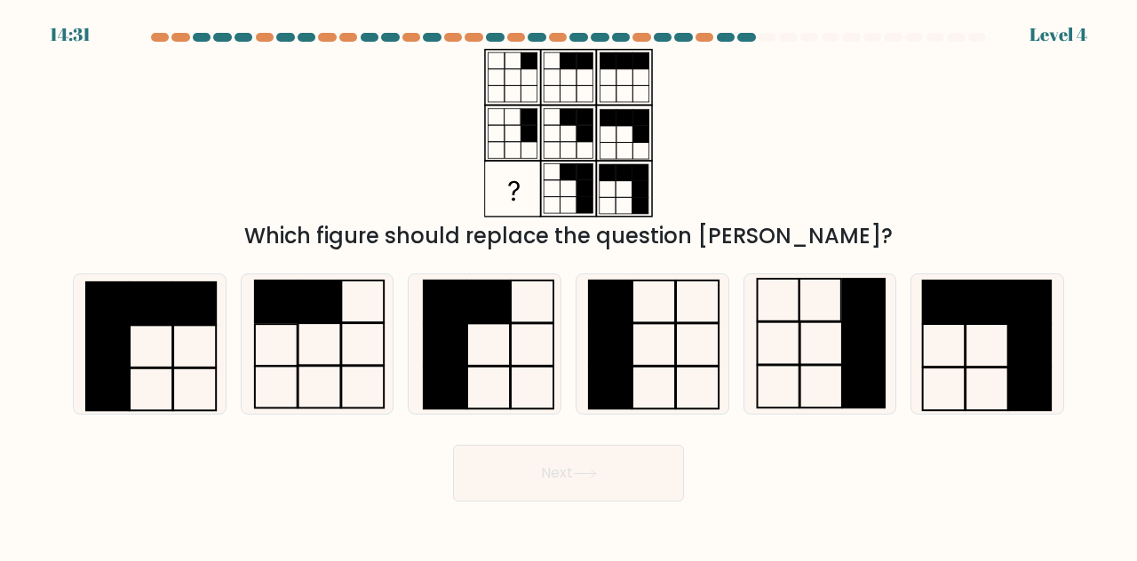
click at [820, 381] on icon at bounding box center [820, 343] width 139 height 139
click at [569, 285] on input "e." at bounding box center [569, 283] width 1 height 4
radio input "true"
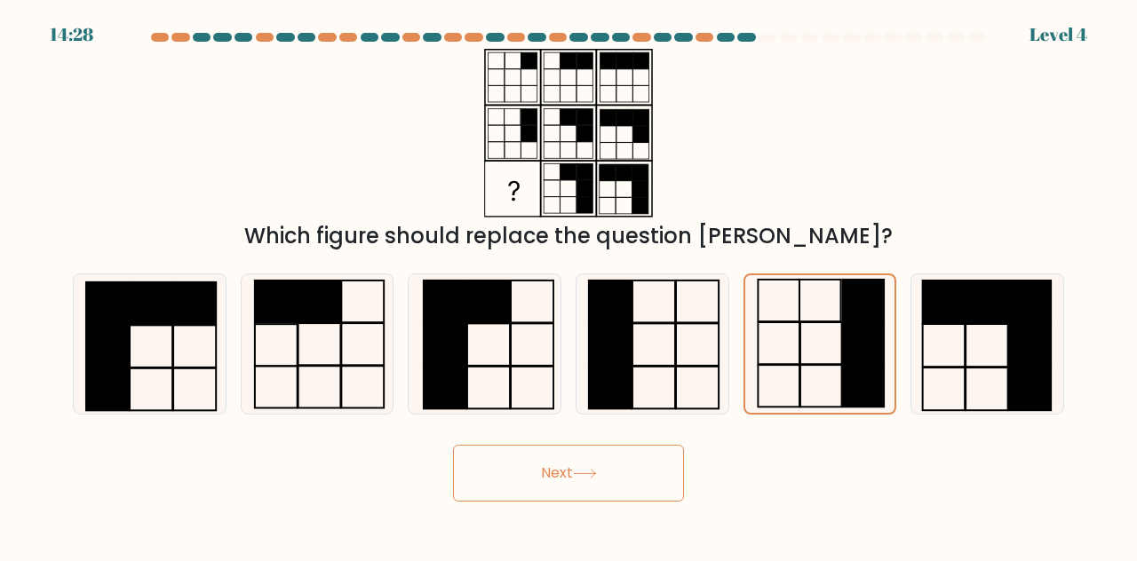
click at [646, 496] on button "Next" at bounding box center [568, 473] width 231 height 57
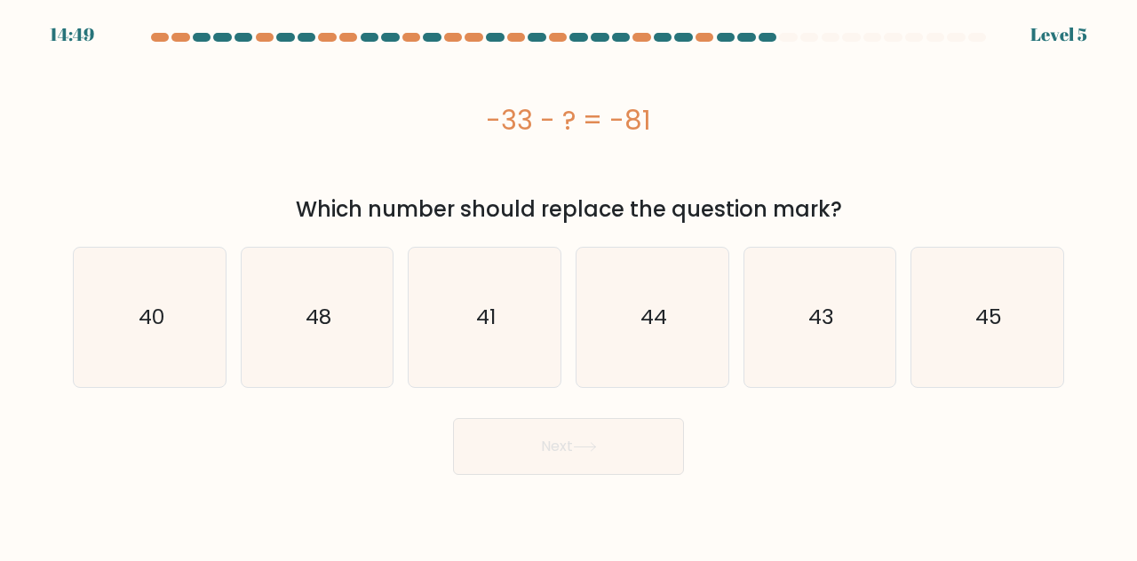
click at [329, 316] on text "48" at bounding box center [319, 317] width 26 height 29
click at [569, 285] on input "b. 48" at bounding box center [569, 283] width 1 height 4
radio input "true"
click at [594, 442] on icon at bounding box center [585, 447] width 24 height 10
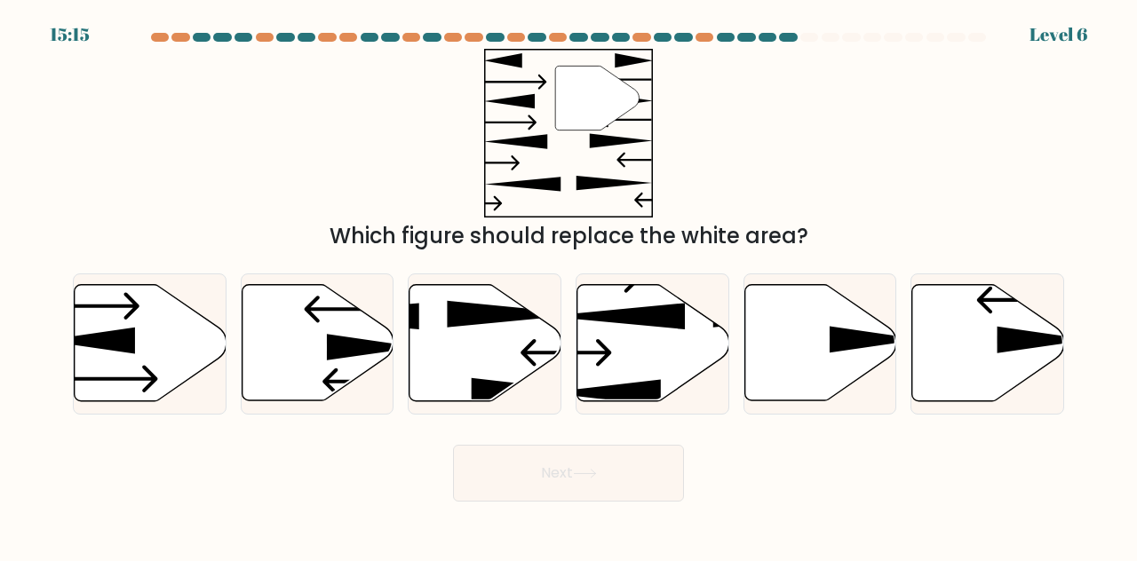
click at [338, 384] on icon at bounding box center [318, 343] width 152 height 116
click at [569, 285] on input "b." at bounding box center [569, 283] width 1 height 4
radio input "true"
click at [575, 487] on button "Next" at bounding box center [568, 473] width 231 height 57
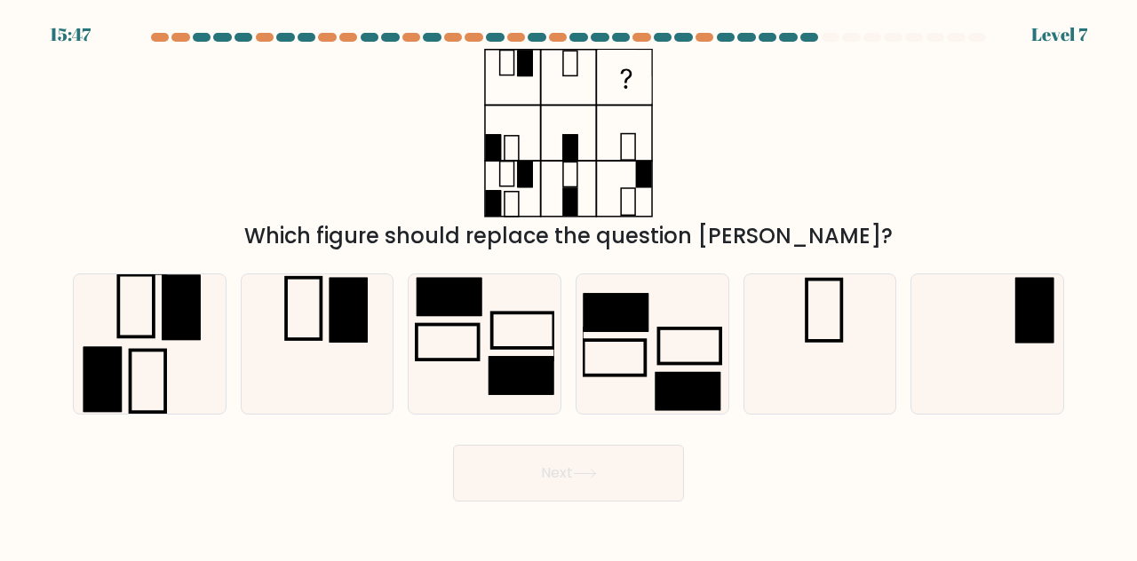
click at [668, 374] on icon at bounding box center [652, 343] width 139 height 139
click at [569, 285] on input "d." at bounding box center [569, 283] width 1 height 4
radio input "true"
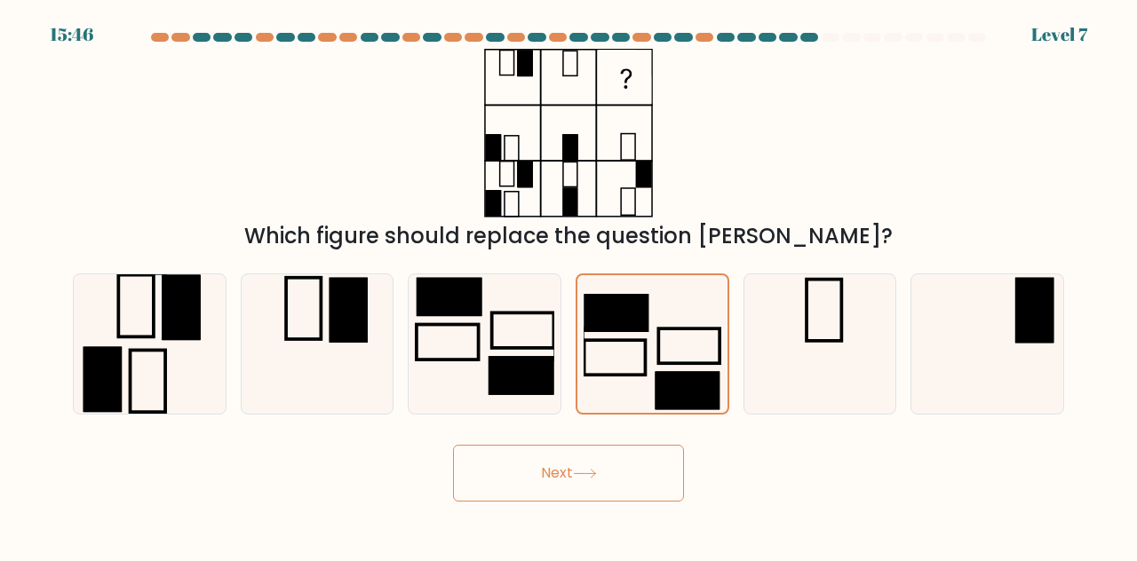
click at [614, 489] on button "Next" at bounding box center [568, 473] width 231 height 57
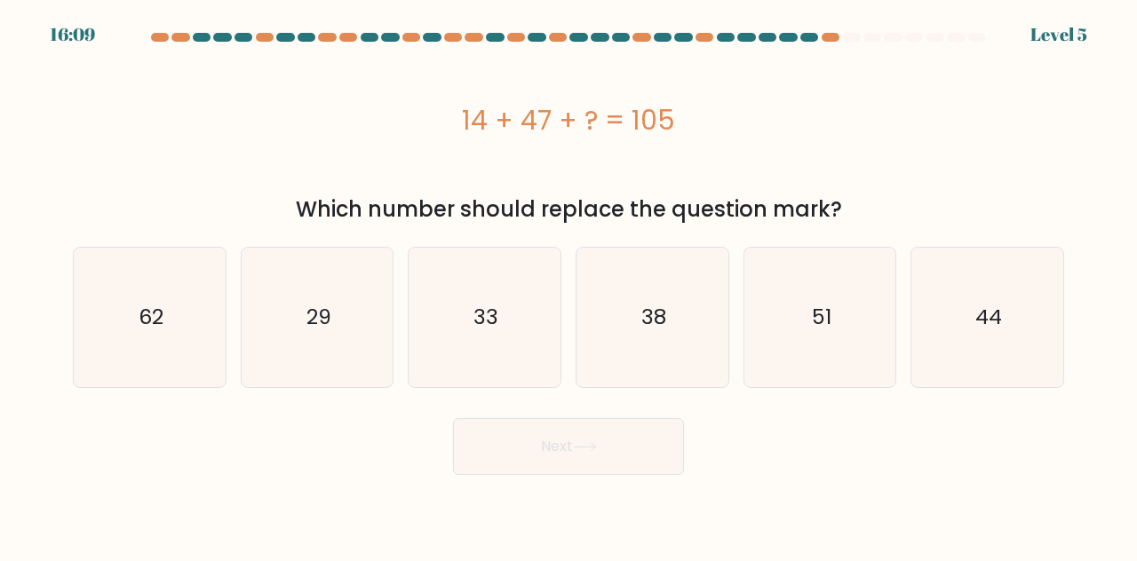
scroll to position [3, 0]
click at [1013, 305] on icon "44" at bounding box center [987, 317] width 139 height 139
click at [569, 285] on input "f. 44" at bounding box center [569, 283] width 1 height 4
radio input "true"
click at [622, 451] on button "Next" at bounding box center [568, 446] width 231 height 57
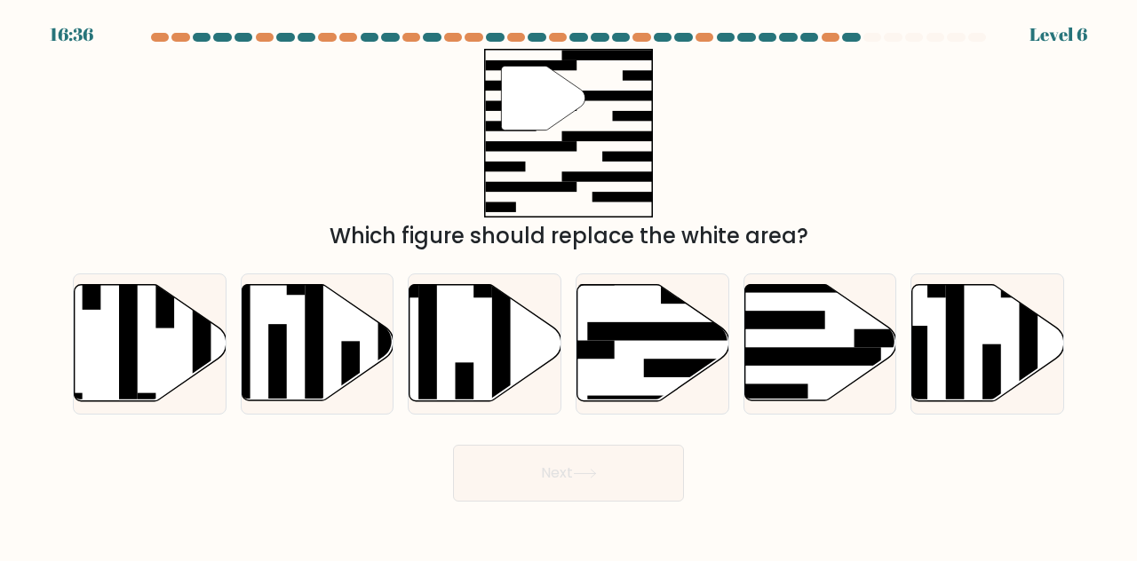
click at [682, 375] on icon at bounding box center [653, 343] width 152 height 116
click at [569, 285] on input "d." at bounding box center [569, 283] width 1 height 4
radio input "true"
click at [650, 497] on button "Next" at bounding box center [568, 473] width 231 height 57
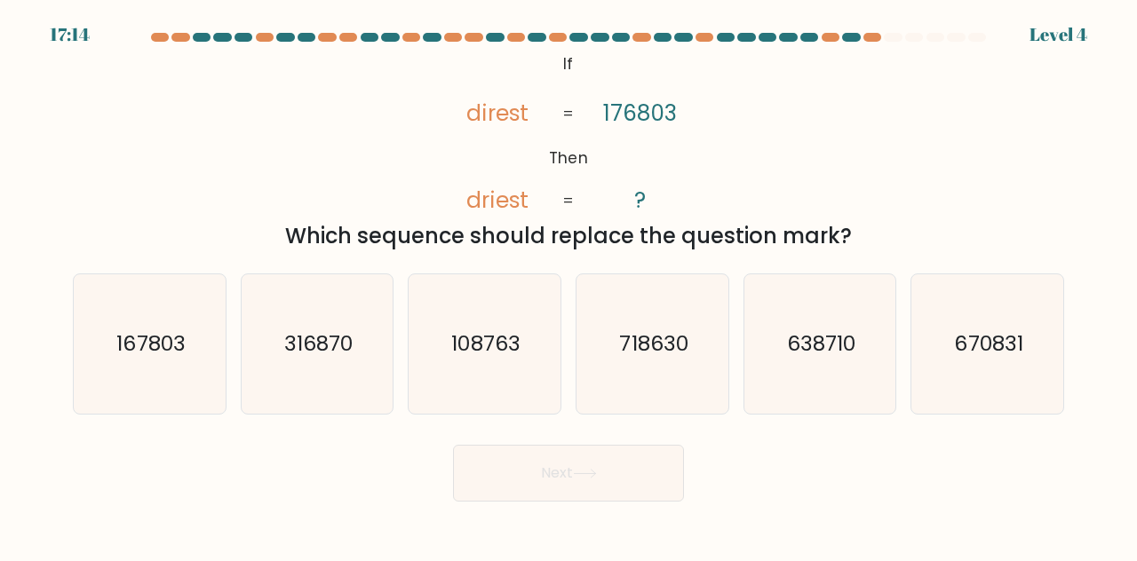
click at [664, 394] on icon "718630" at bounding box center [652, 343] width 139 height 139
click at [569, 285] on input "d. 718630" at bounding box center [569, 283] width 1 height 4
radio input "true"
click at [641, 499] on button "Next" at bounding box center [568, 473] width 231 height 57
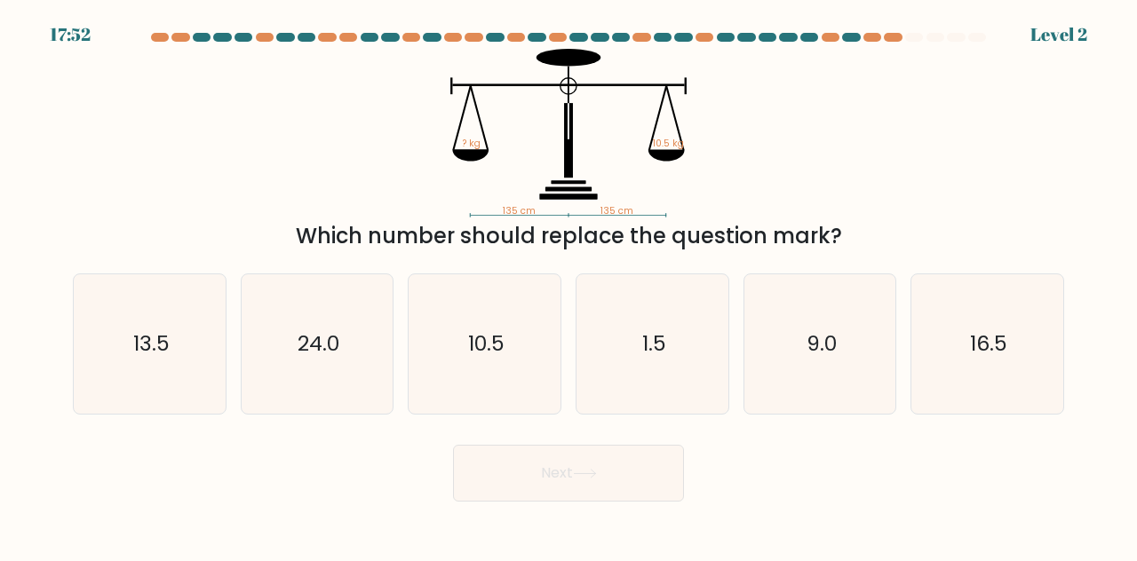
click at [500, 358] on text "10.5" at bounding box center [486, 343] width 36 height 29
click at [569, 285] on input "c. 10.5" at bounding box center [569, 283] width 1 height 4
radio input "true"
click at [602, 495] on button "Next" at bounding box center [568, 473] width 231 height 57
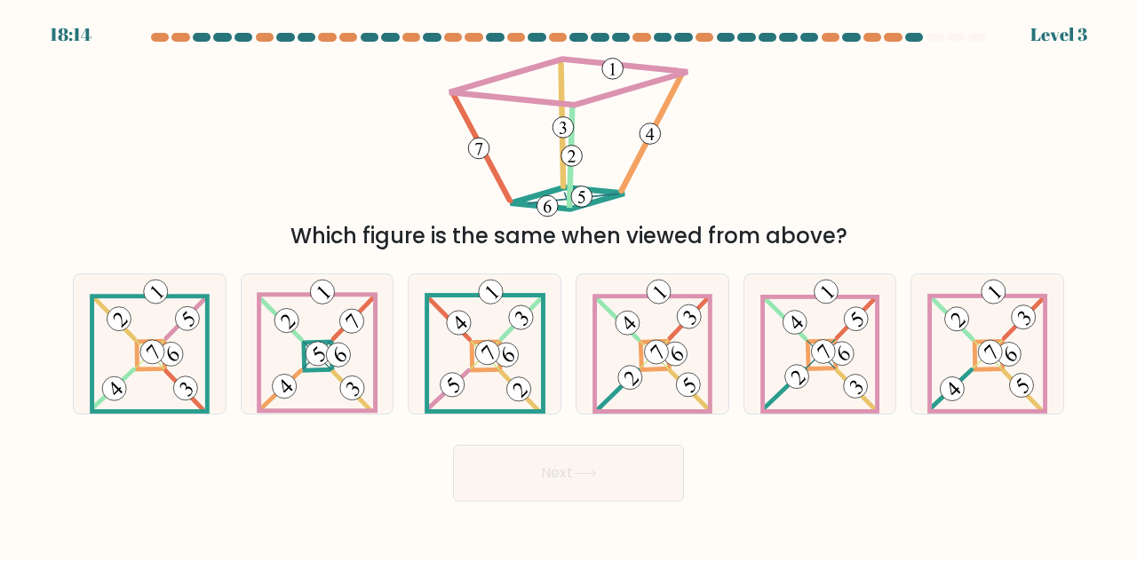
click at [1130, 408] on form at bounding box center [568, 267] width 1137 height 469
click at [469, 339] on 873 at bounding box center [458, 323] width 34 height 34
click at [569, 285] on input "c." at bounding box center [569, 283] width 1 height 4
radio input "true"
click at [604, 486] on button "Next" at bounding box center [568, 473] width 231 height 57
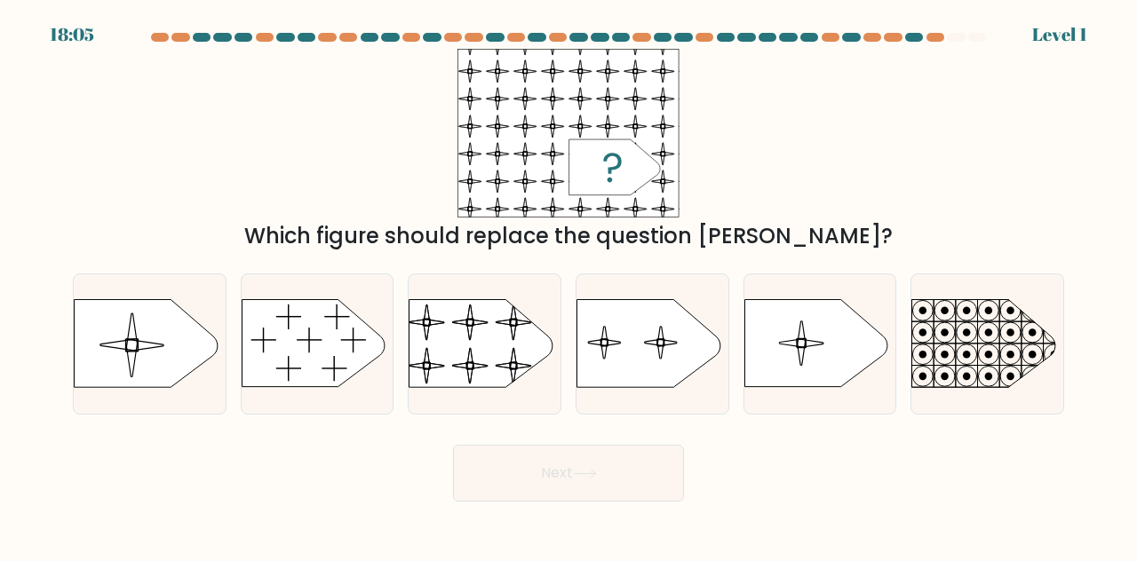
click at [592, 479] on icon at bounding box center [585, 474] width 24 height 10
click at [471, 380] on rect at bounding box center [408, 290] width 347 height 264
click at [569, 285] on input "c." at bounding box center [569, 283] width 1 height 4
radio input "true"
click at [561, 502] on button "Next" at bounding box center [568, 473] width 231 height 57
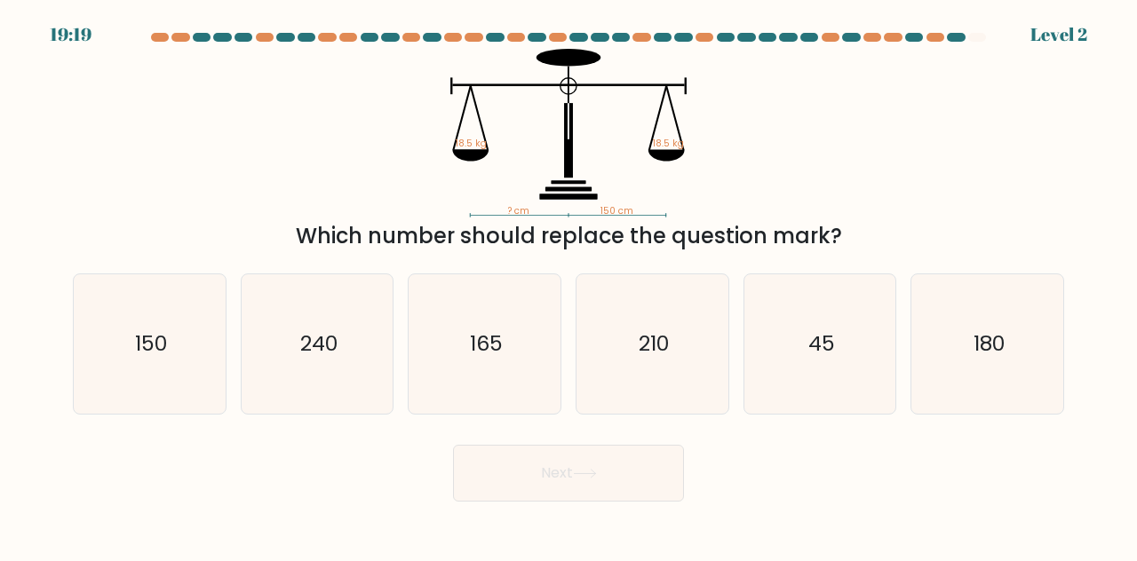
click at [147, 381] on icon "150" at bounding box center [149, 343] width 139 height 139
click at [569, 285] on input "a. 150" at bounding box center [569, 283] width 1 height 4
radio input "true"
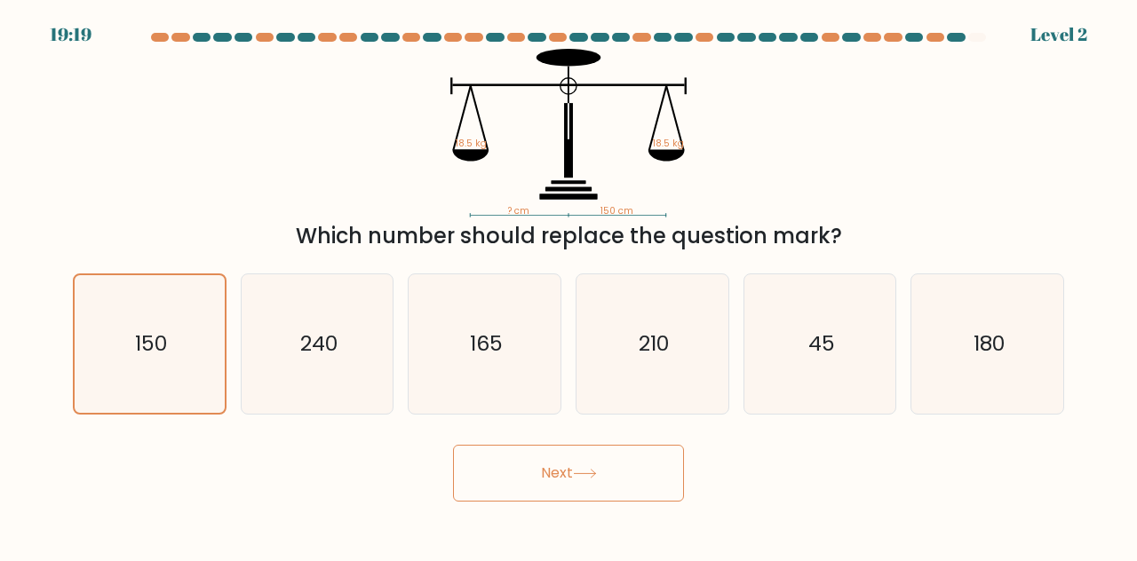
click at [549, 502] on button "Next" at bounding box center [568, 473] width 231 height 57
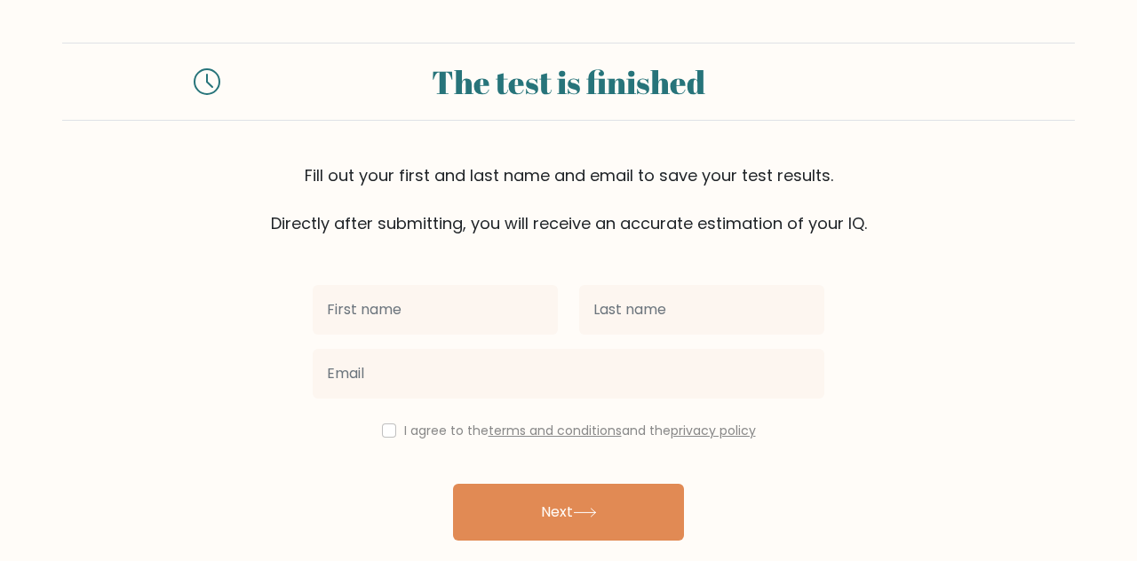
click at [521, 319] on input "text" at bounding box center [435, 310] width 245 height 50
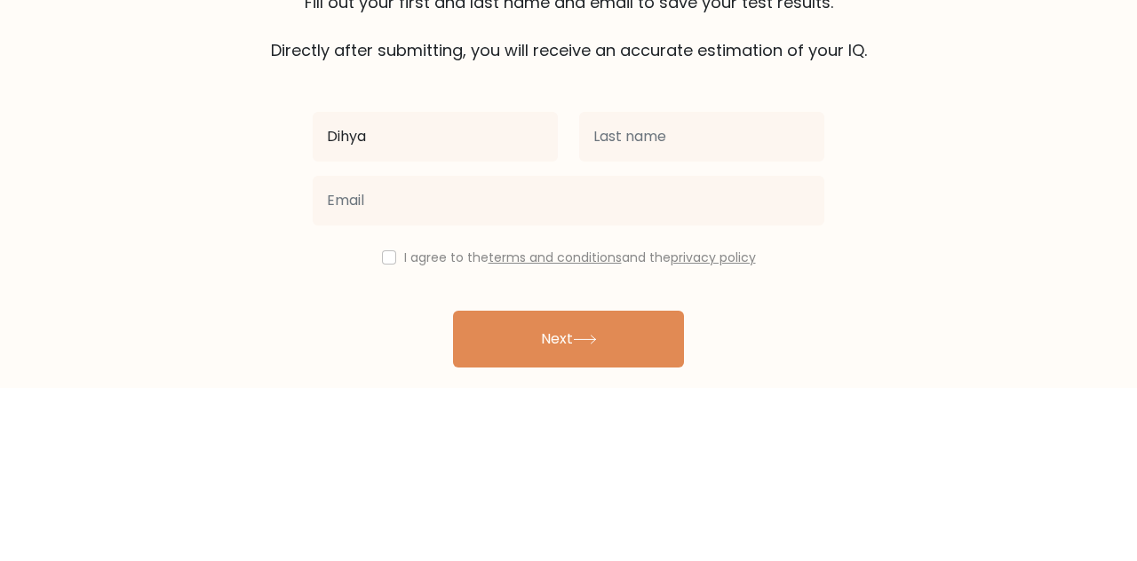
type input "Dihya"
click at [954, 322] on form "The test is finished Fill out your first and last name and email to save your t…" at bounding box center [568, 312] width 1137 height 538
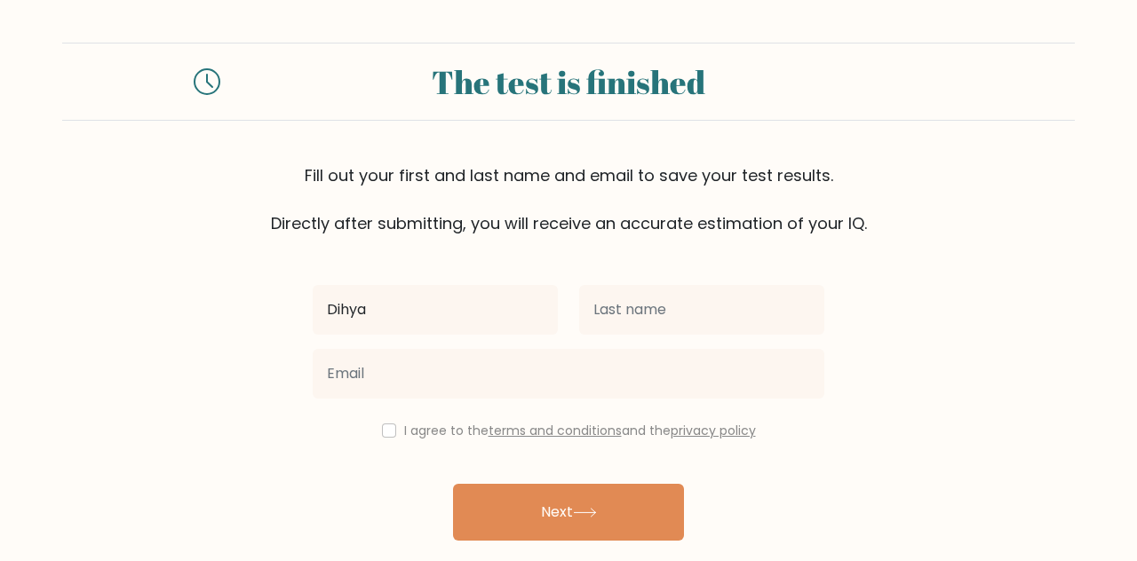
click at [650, 503] on button "Next" at bounding box center [568, 512] width 231 height 57
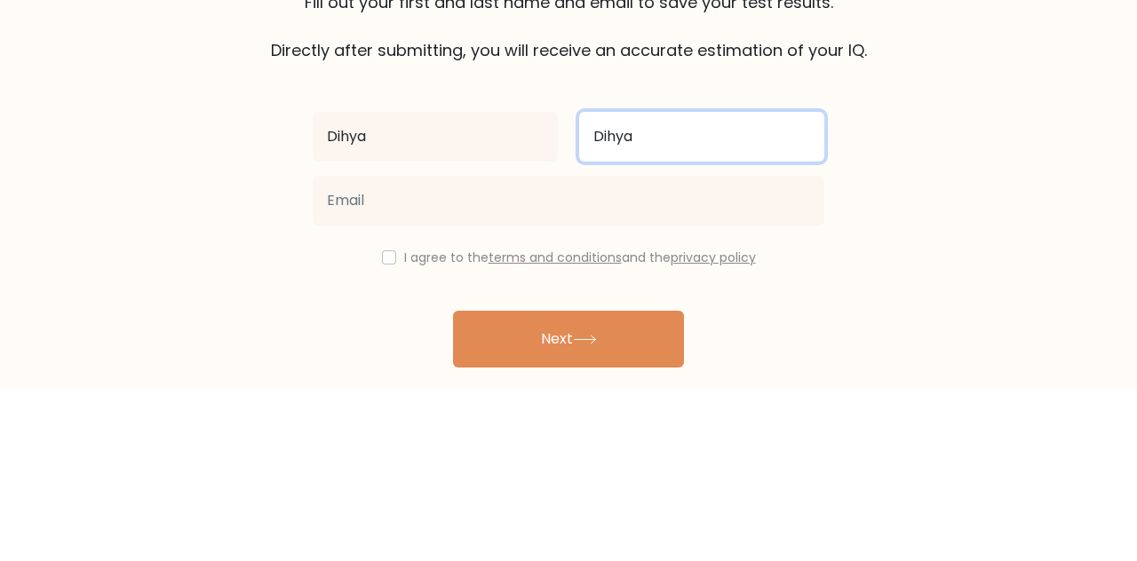
type input "Dihya"
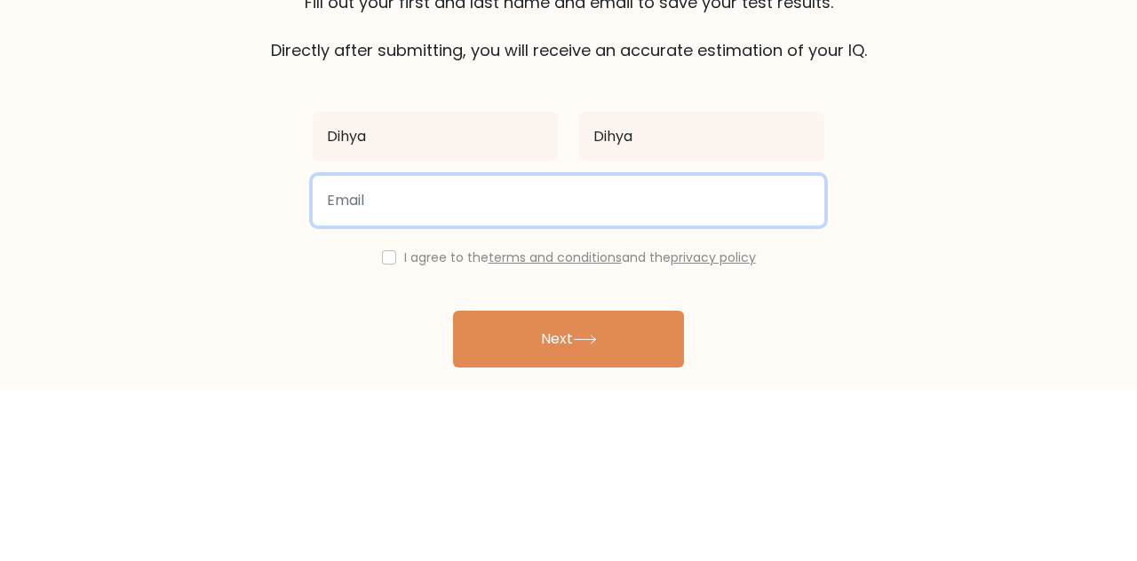
click at [489, 377] on input "email" at bounding box center [569, 374] width 512 height 50
type input "dihya.ahmad335@nurulfikri.sch.id"
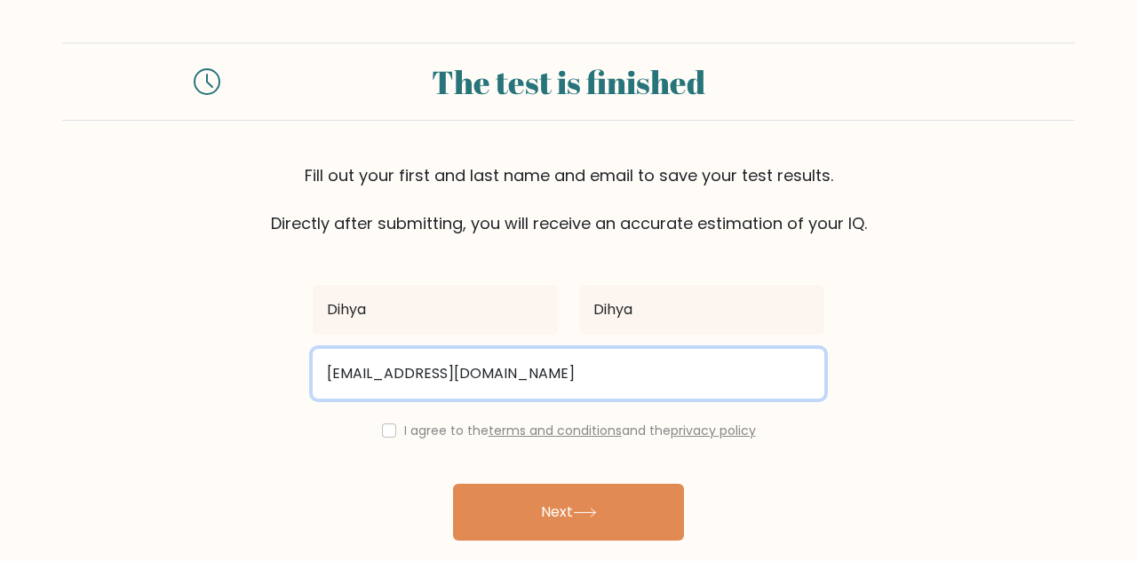
click at [376, 394] on input "dihya.ahmad335@nurulfikri.sch.id" at bounding box center [569, 374] width 512 height 50
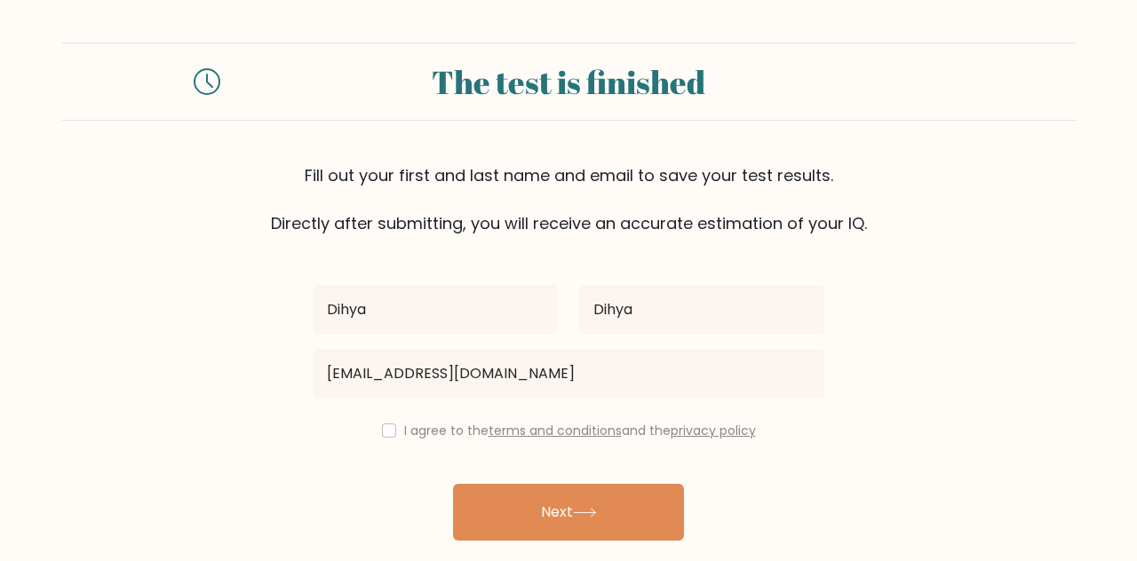
click at [487, 510] on button "Next" at bounding box center [568, 512] width 231 height 57
click at [402, 449] on div "Dihya Dihya dihya.ahmad335@nurulfikri.sch.id I agree to the terms and condition…" at bounding box center [568, 408] width 533 height 346
click at [382, 432] on input "checkbox" at bounding box center [389, 431] width 14 height 14
checkbox input "true"
click at [620, 506] on button "Next" at bounding box center [568, 512] width 231 height 57
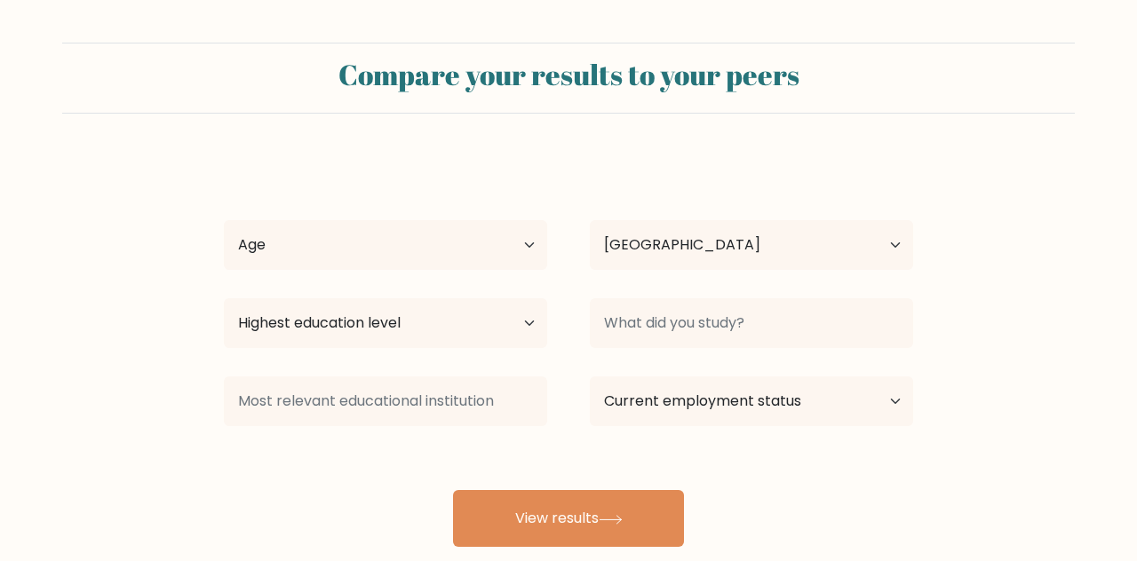
select select "ID"
click at [508, 242] on select "Age Under [DEMOGRAPHIC_DATA] [DEMOGRAPHIC_DATA] [DEMOGRAPHIC_DATA] [DEMOGRAPHIC…" at bounding box center [385, 245] width 323 height 50
select select "min_18"
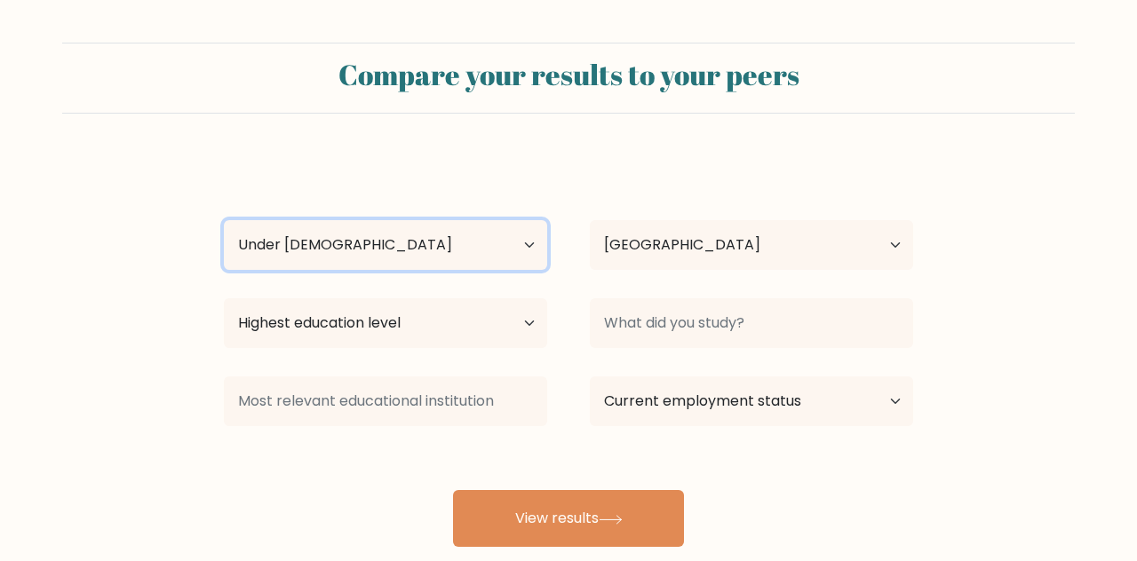
click at [224, 220] on select "Age Under [DEMOGRAPHIC_DATA] [DEMOGRAPHIC_DATA] [DEMOGRAPHIC_DATA] [DEMOGRAPHIC…" at bounding box center [385, 245] width 323 height 50
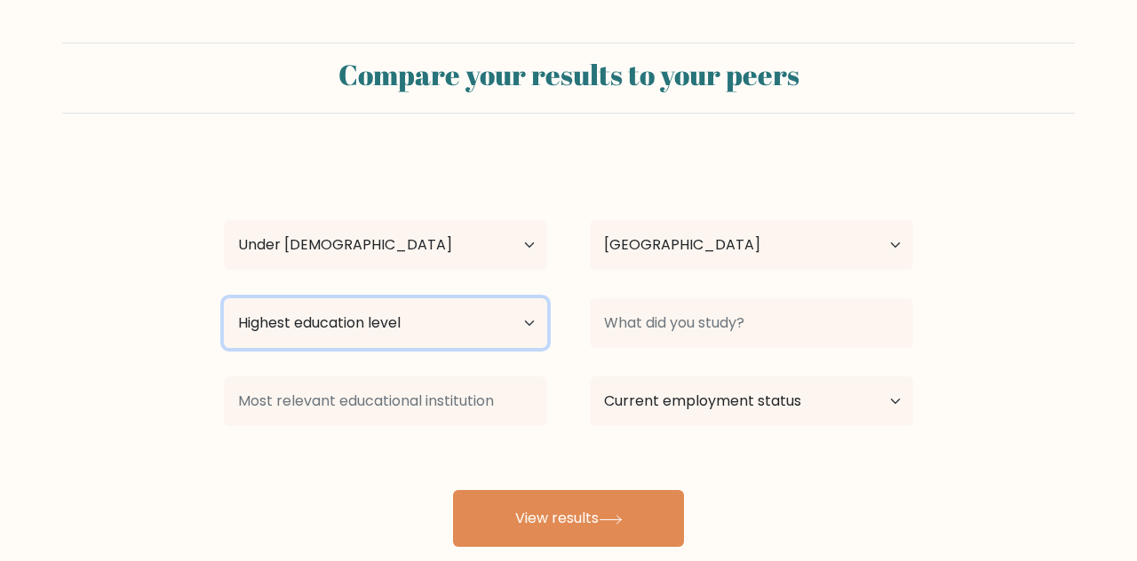
click at [513, 330] on select "Highest education level No schooling Primary Lower Secondary Upper Secondary Oc…" at bounding box center [385, 323] width 323 height 50
select select "primary"
click at [224, 298] on select "Highest education level No schooling Primary Lower Secondary Upper Secondary Oc…" at bounding box center [385, 323] width 323 height 50
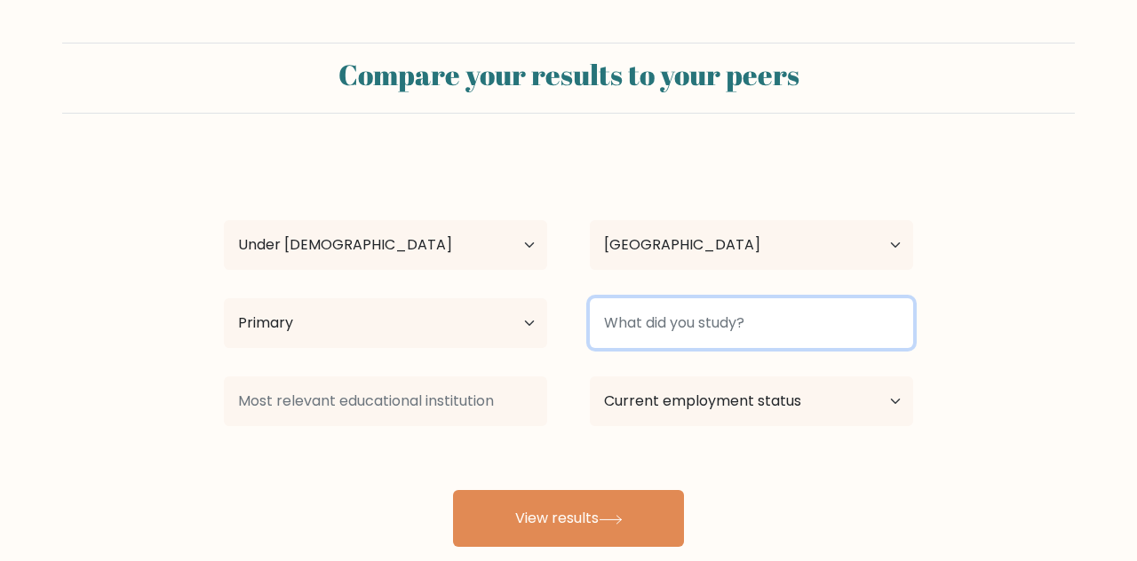
click at [851, 323] on input at bounding box center [751, 323] width 323 height 50
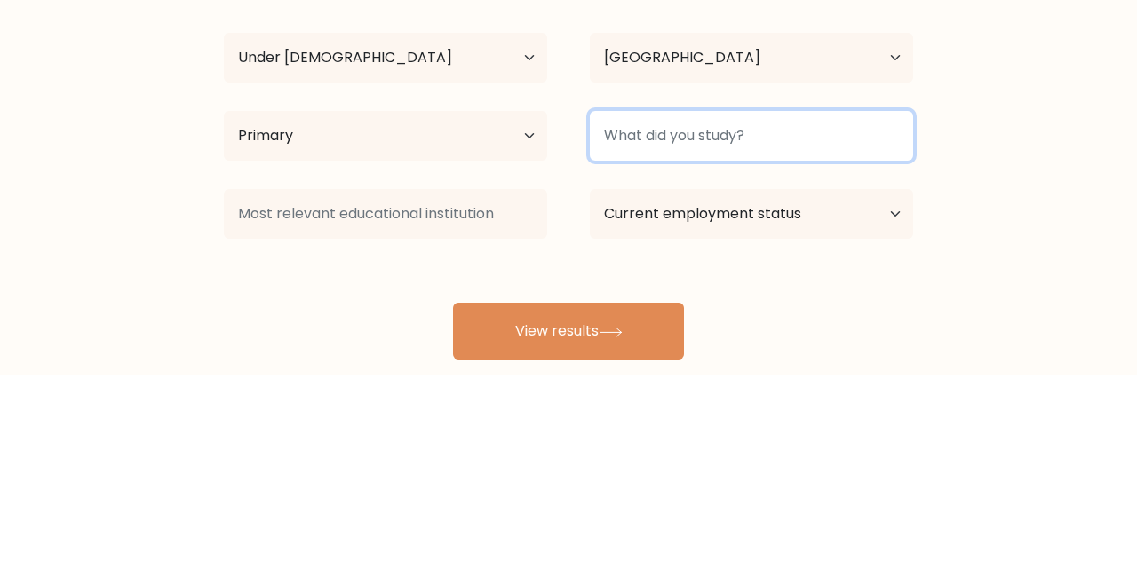
type input "C"
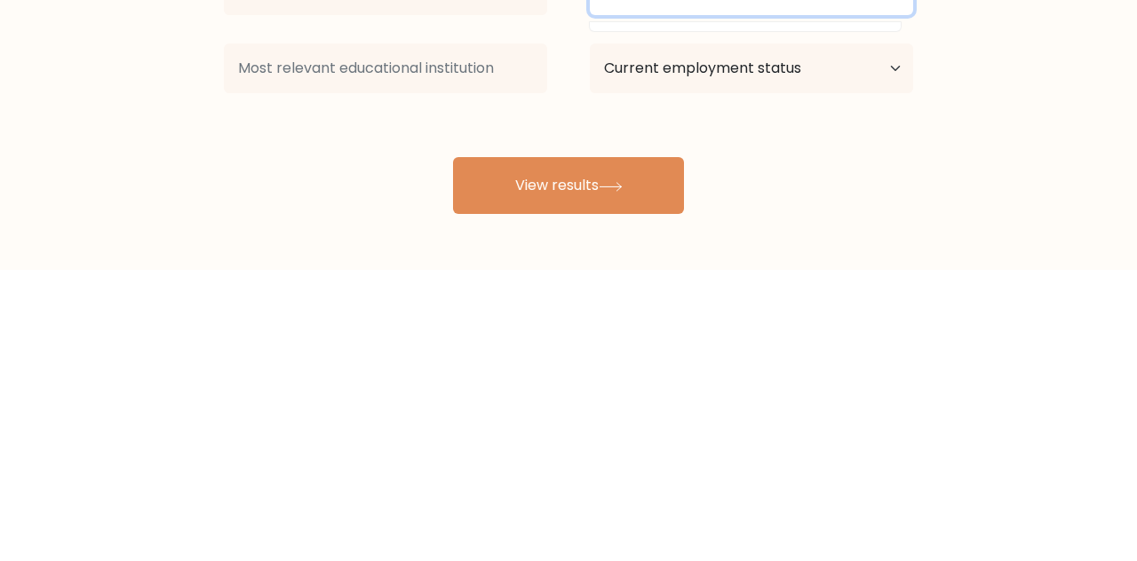
scroll to position [41, 0]
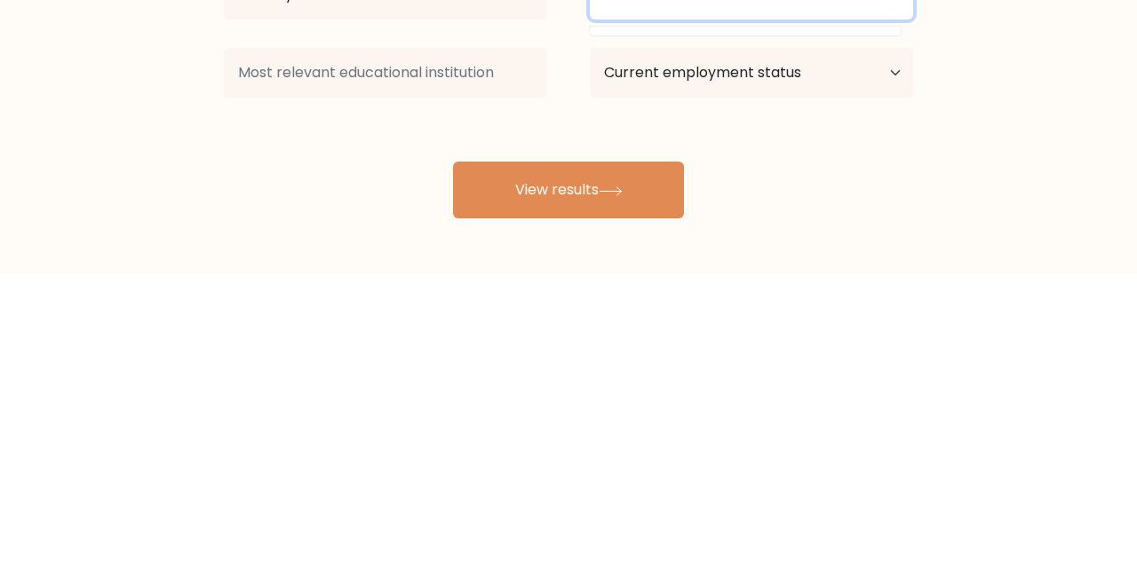
type input "Student"
click at [640, 490] on button "View results" at bounding box center [568, 477] width 231 height 57
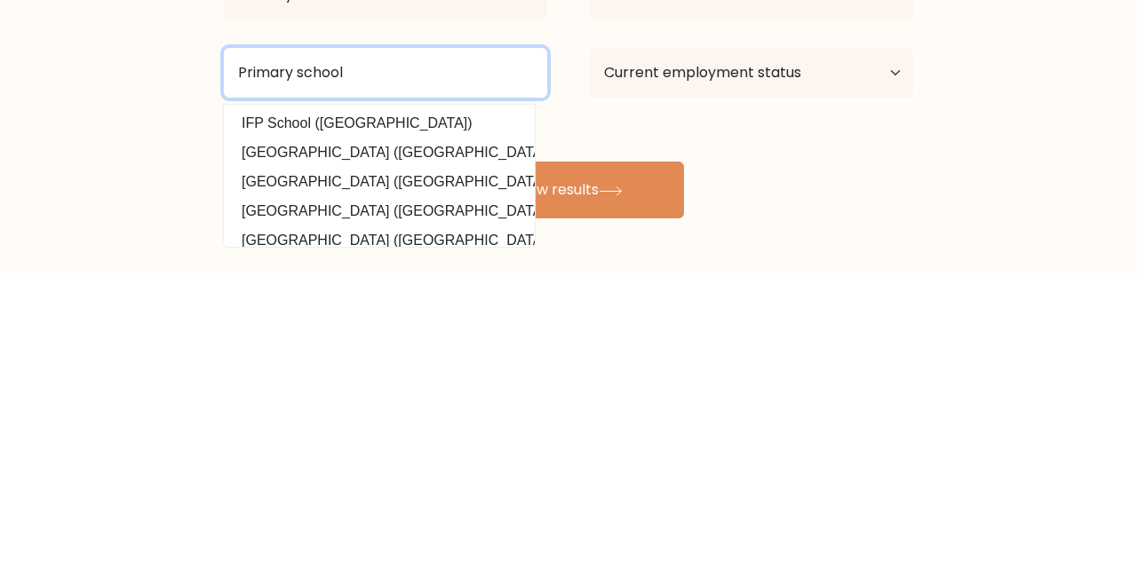
type input "Primary school"
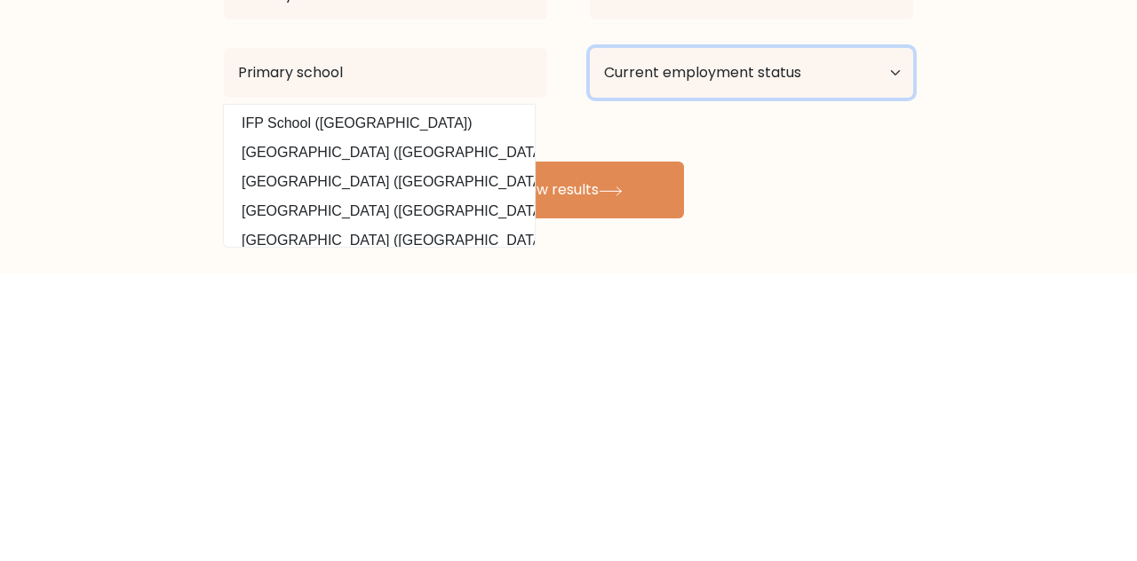
click at [776, 366] on select "Current employment status Employed Student Retired Other / prefer not to answer" at bounding box center [751, 361] width 323 height 50
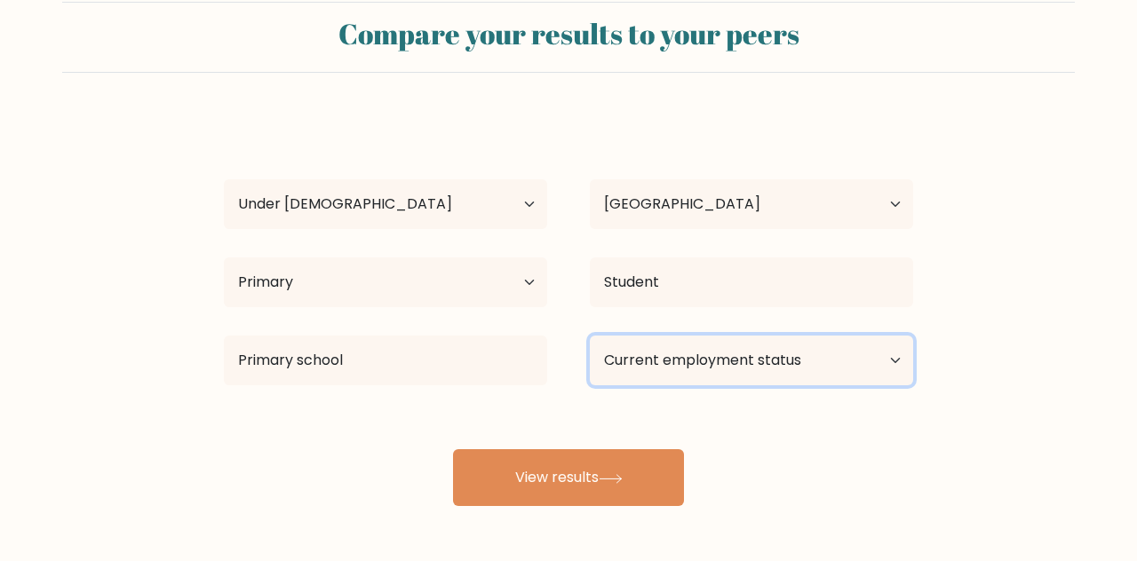
select select "student"
click at [590, 336] on select "Current employment status Employed Student Retired Other / prefer not to answer" at bounding box center [751, 361] width 323 height 50
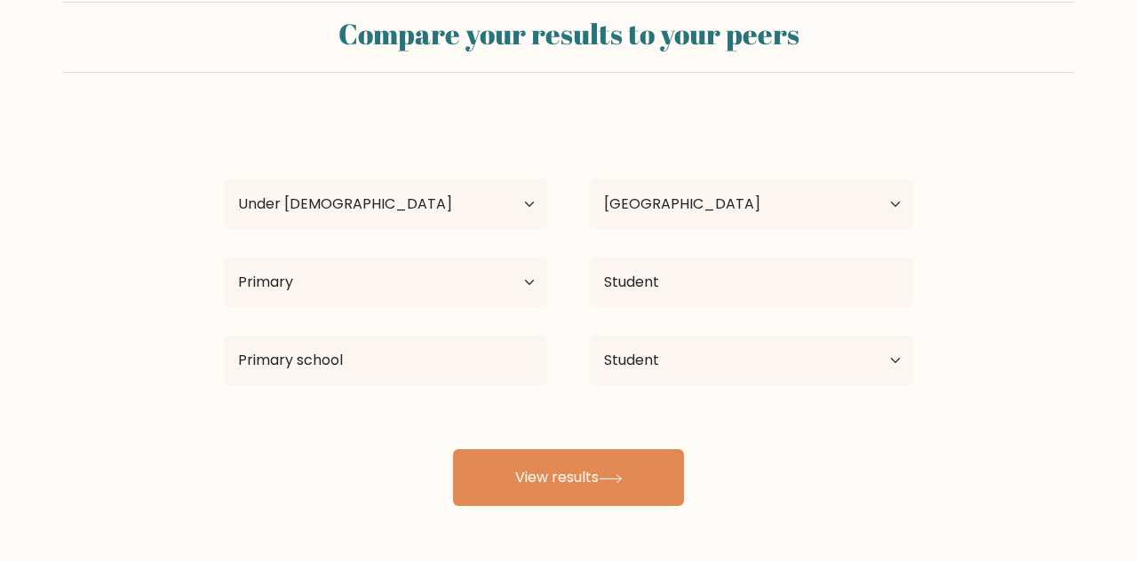
click at [638, 473] on button "View results" at bounding box center [568, 477] width 231 height 57
